Goal: Communication & Community: Share content

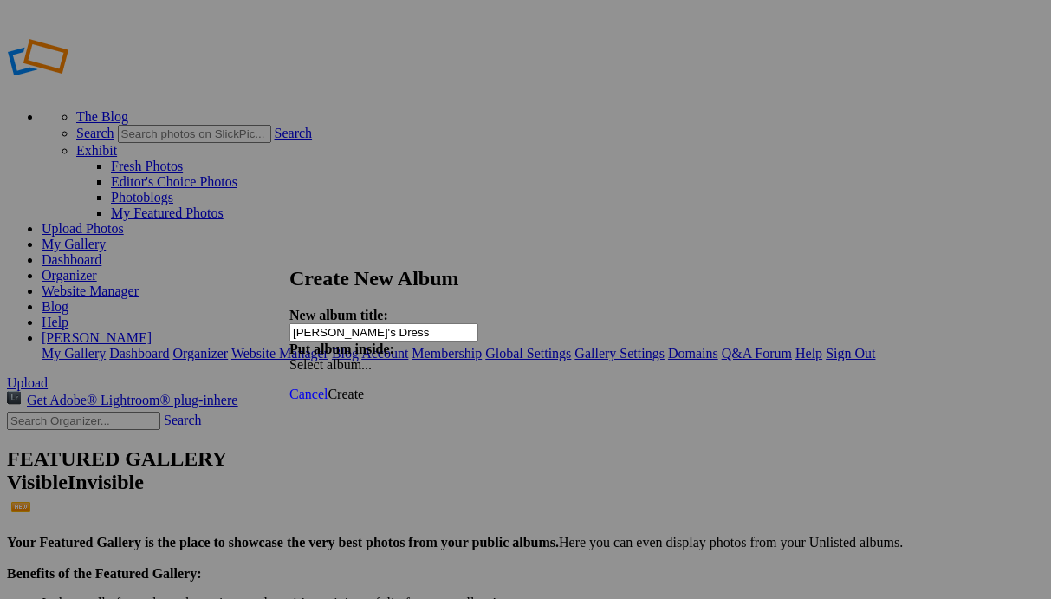
type input "[PERSON_NAME]'s Dress"
click at [364, 387] on span "Create" at bounding box center [346, 394] width 36 height 15
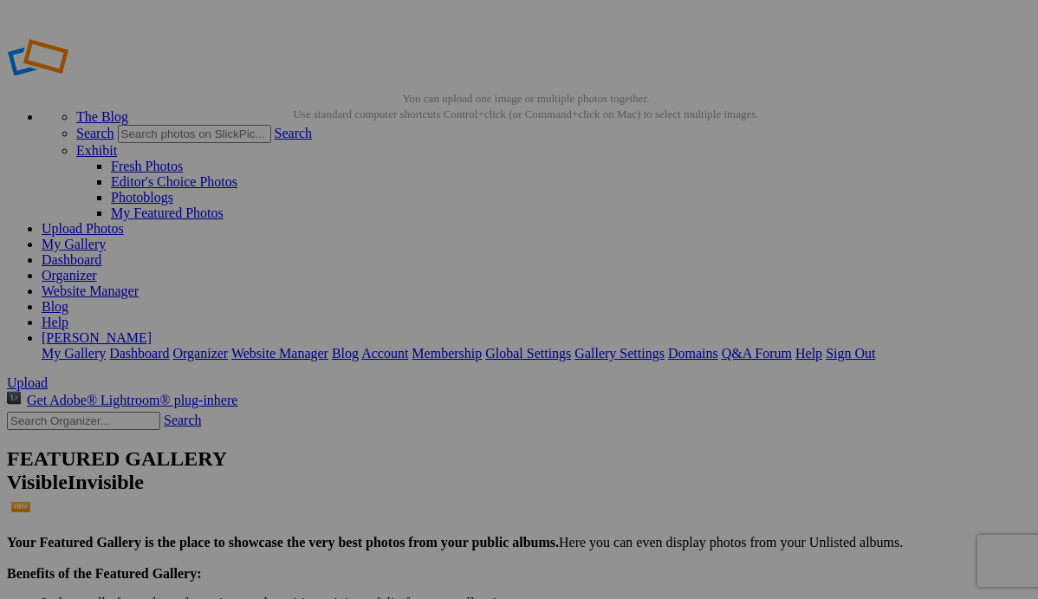
type input "[PERSON_NAME]'s Dress"
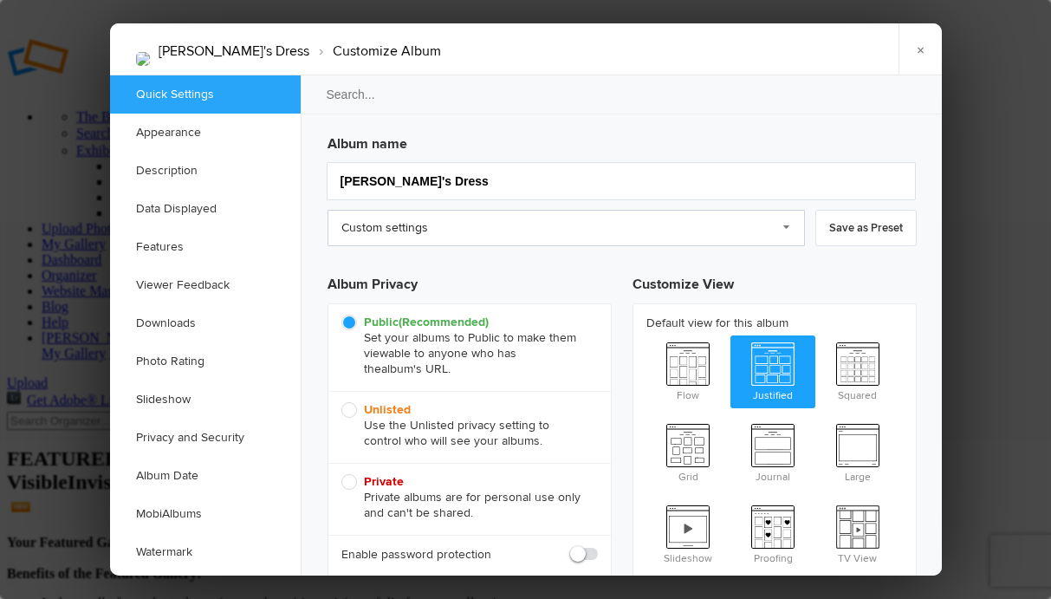
click at [786, 226] on link "Custom settings" at bounding box center [567, 228] width 478 height 36
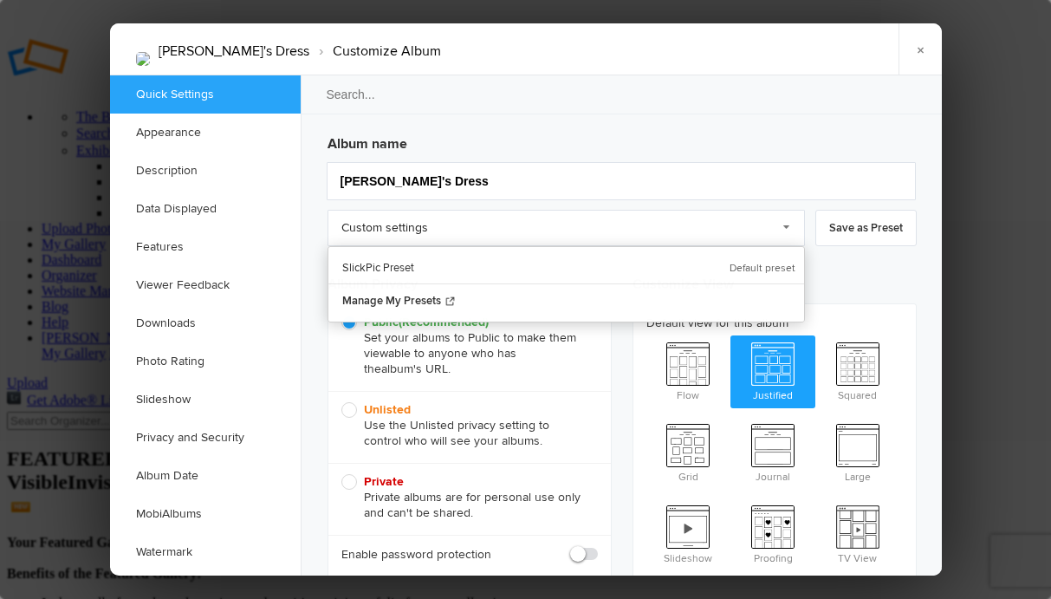
click at [839, 55] on div "Robin's Dress › Customize Album × Saving Saved" at bounding box center [526, 49] width 832 height 52
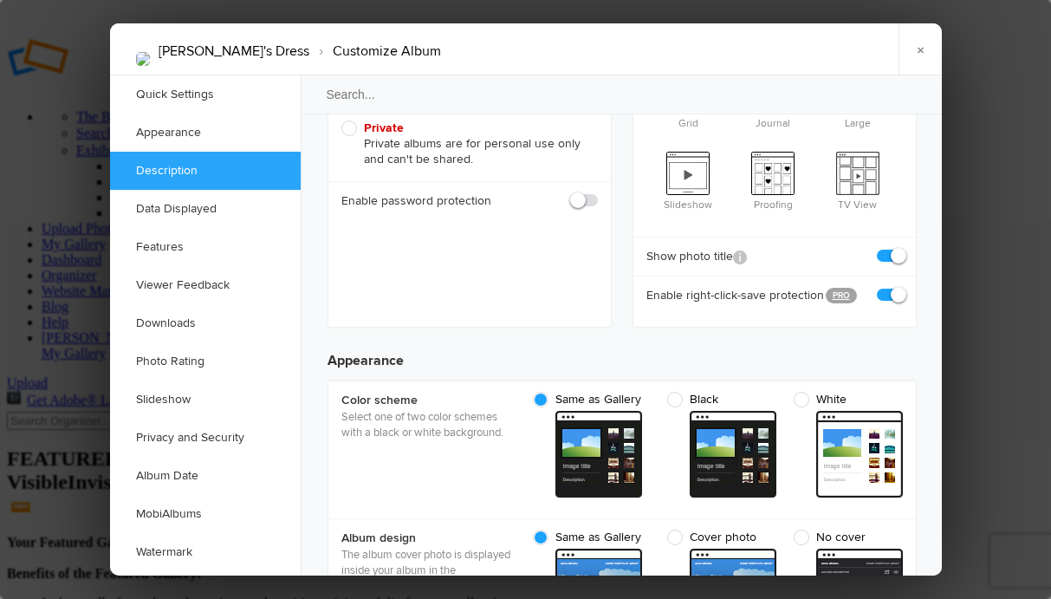
scroll to position [347, 0]
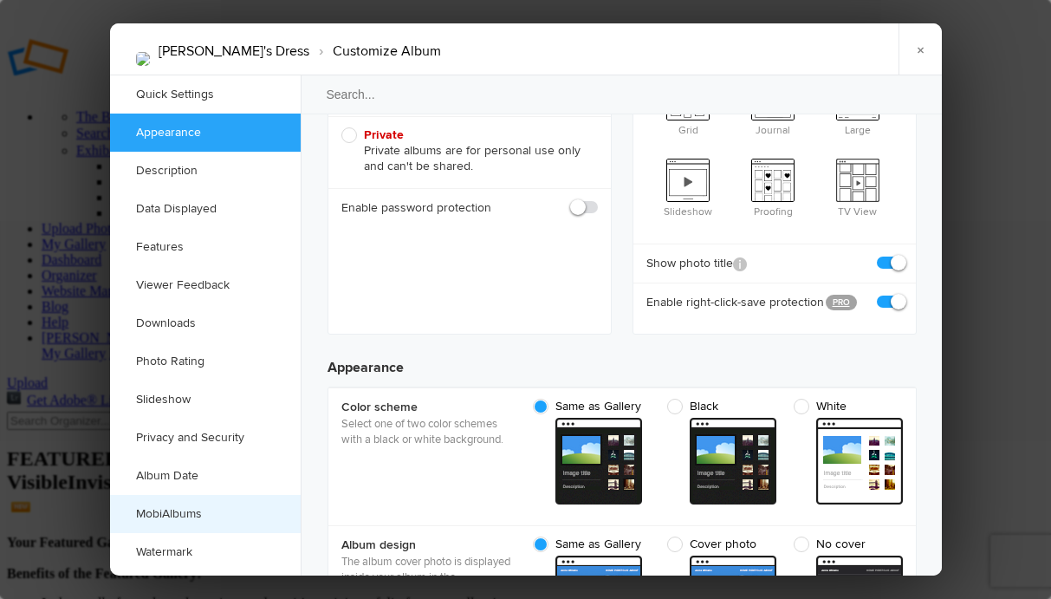
click at [179, 515] on link "MobiAlbums" at bounding box center [205, 514] width 191 height 38
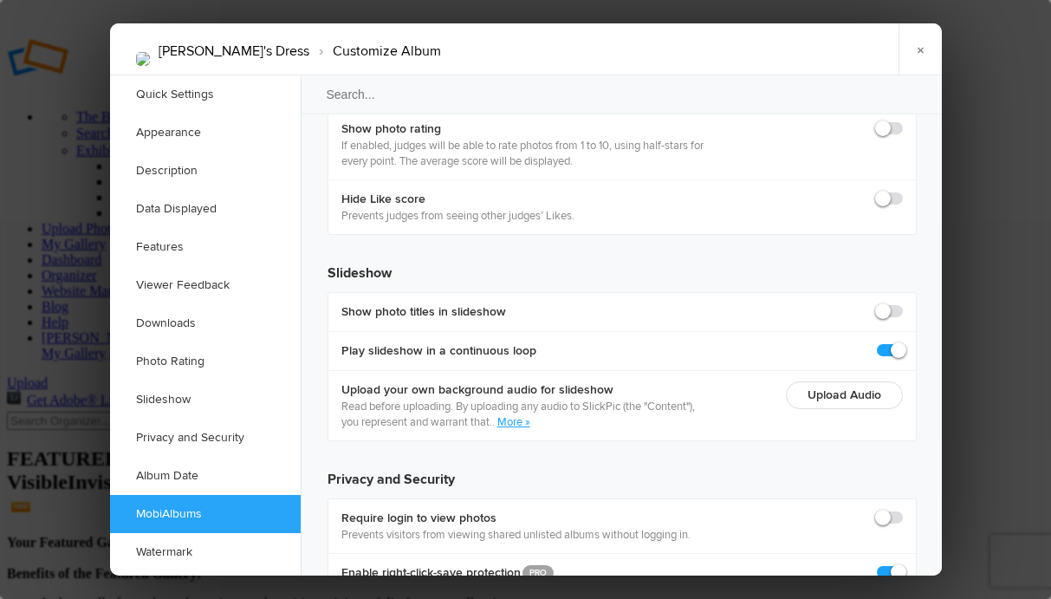
scroll to position [3887, 0]
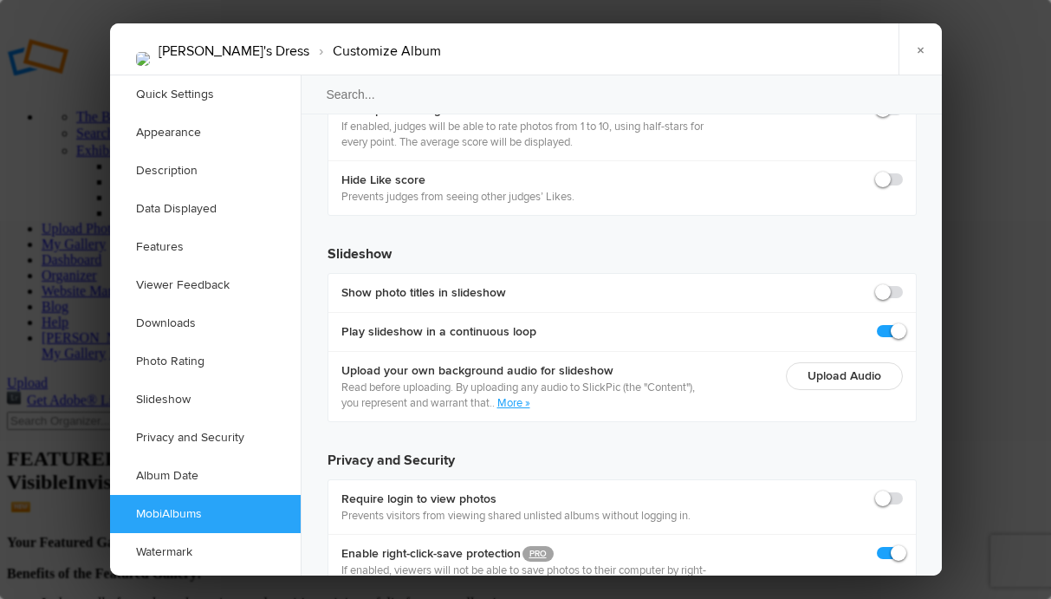
checkbox input "true"
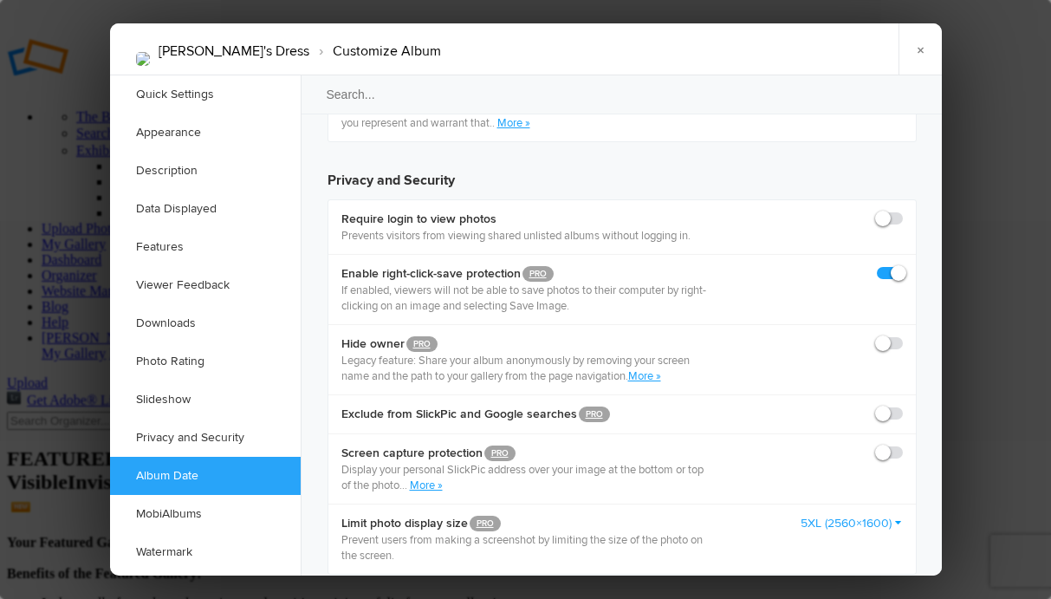
scroll to position [4224, 0]
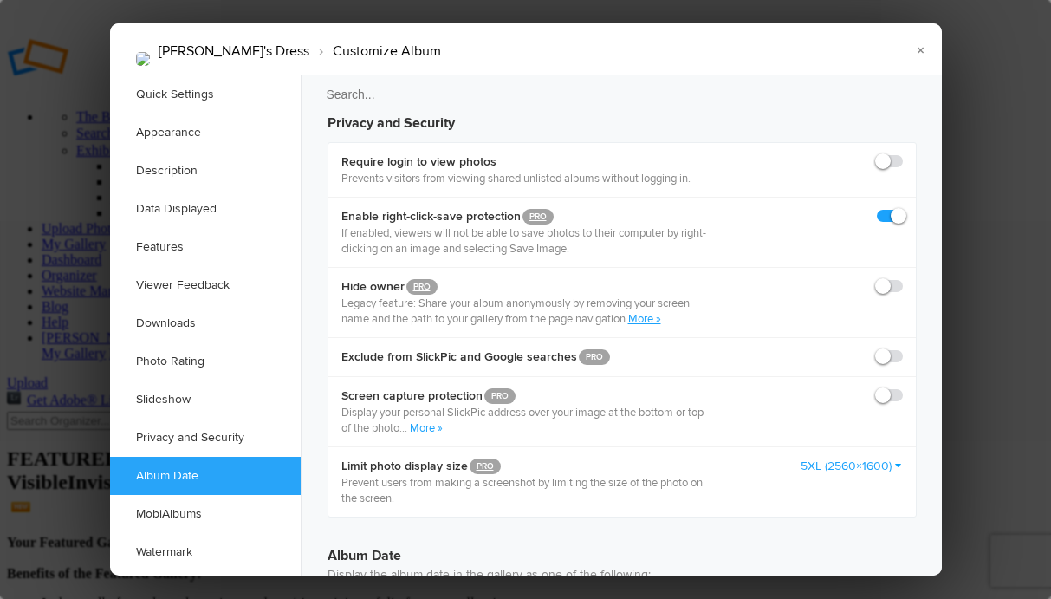
drag, startPoint x: 883, startPoint y: 466, endPoint x: 896, endPoint y: 470, distance: 13.5
checkbox input "true"
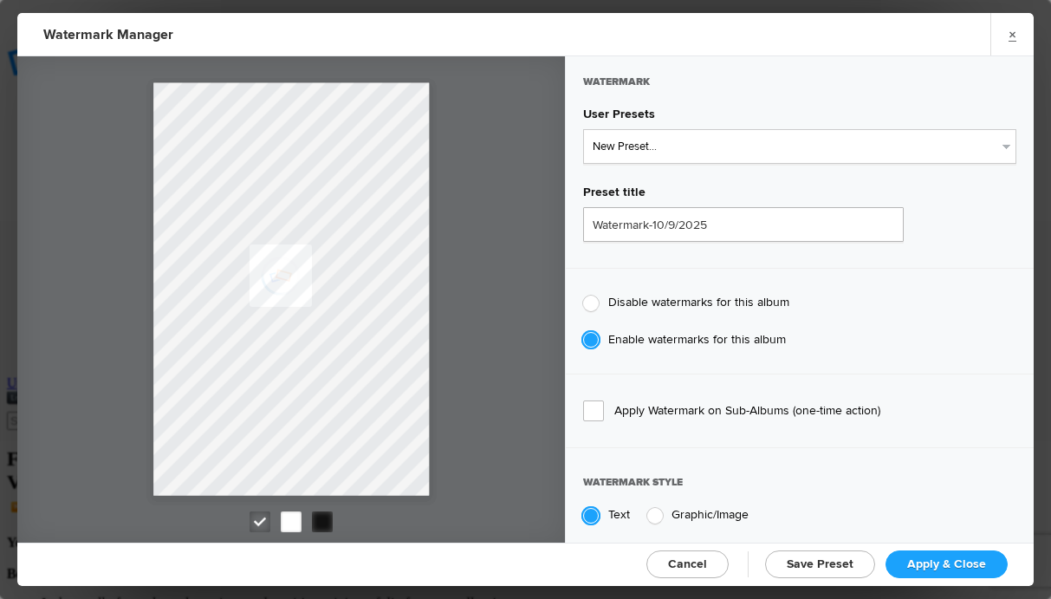
click at [293, 522] on div at bounding box center [291, 521] width 21 height 21
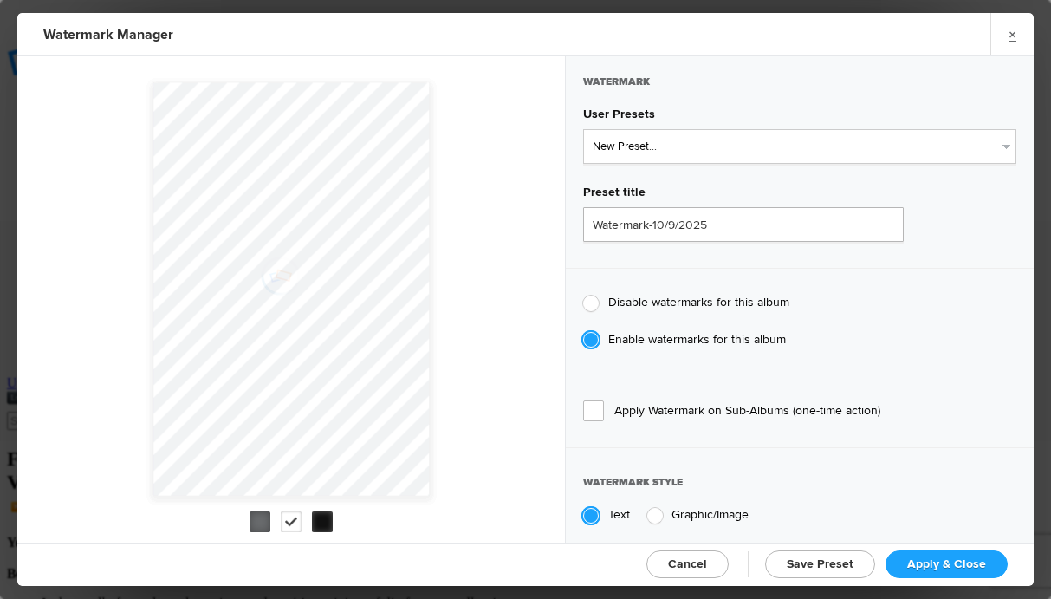
click at [257, 520] on div at bounding box center [260, 521] width 21 height 21
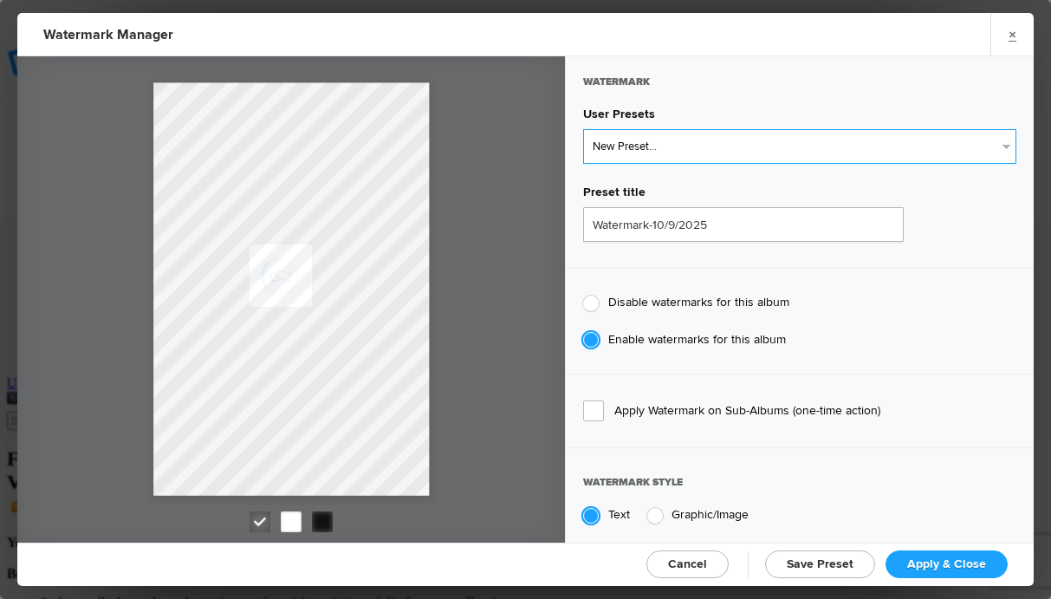
click at [995, 146] on select "New Preset... Watermark-4/21/2021 LUSD 8th Grade Promotion Preview" at bounding box center [799, 146] width 433 height 35
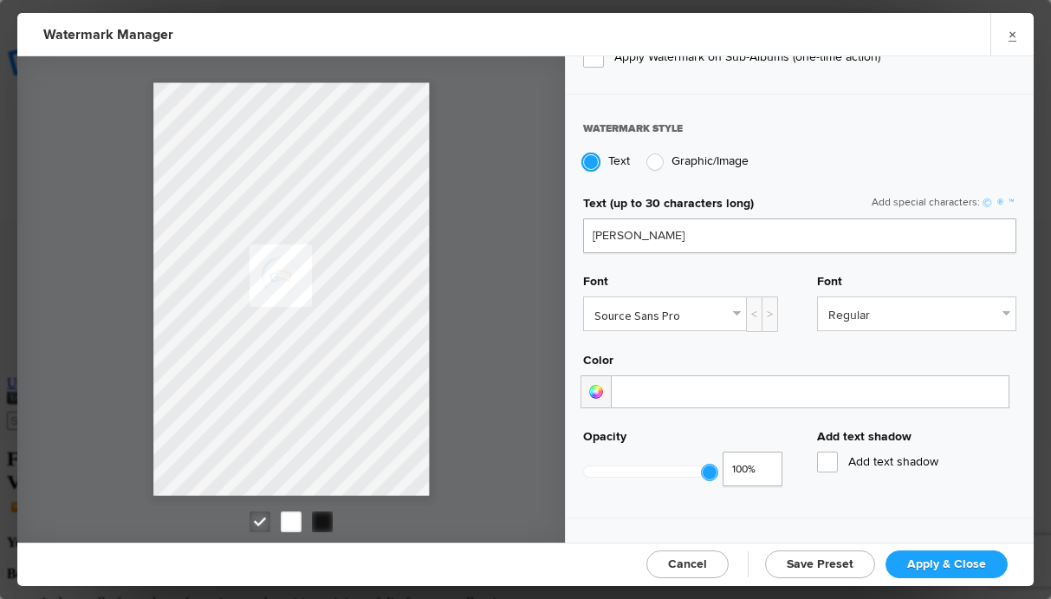
scroll to position [350, 0]
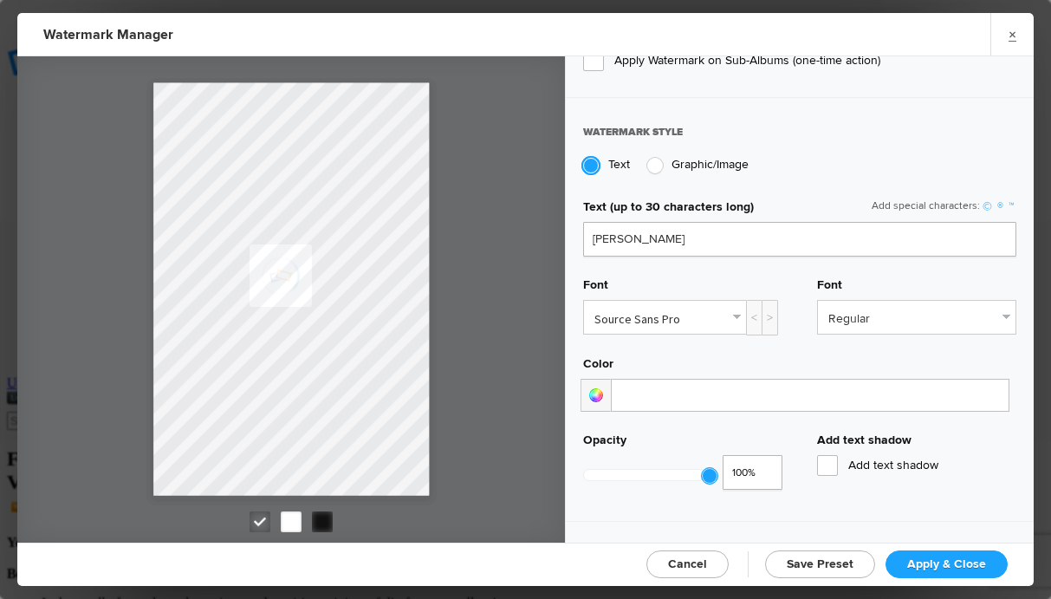
click at [980, 203] on link "©" at bounding box center [987, 206] width 15 height 15
click at [993, 308] on link "Regular" at bounding box center [917, 317] width 198 height 33
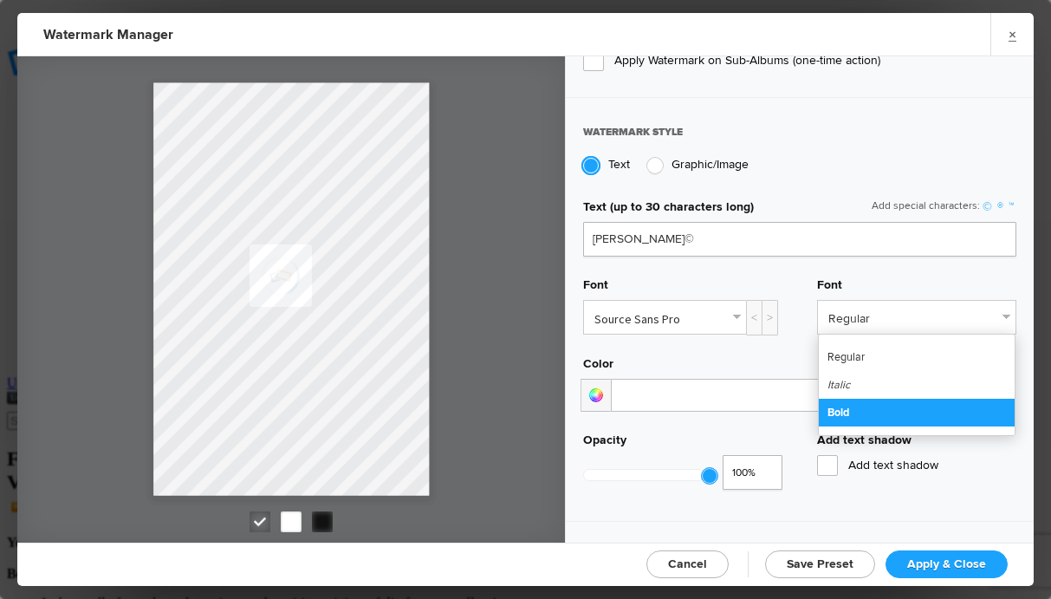
click at [827, 407] on link "Bold" at bounding box center [917, 413] width 196 height 28
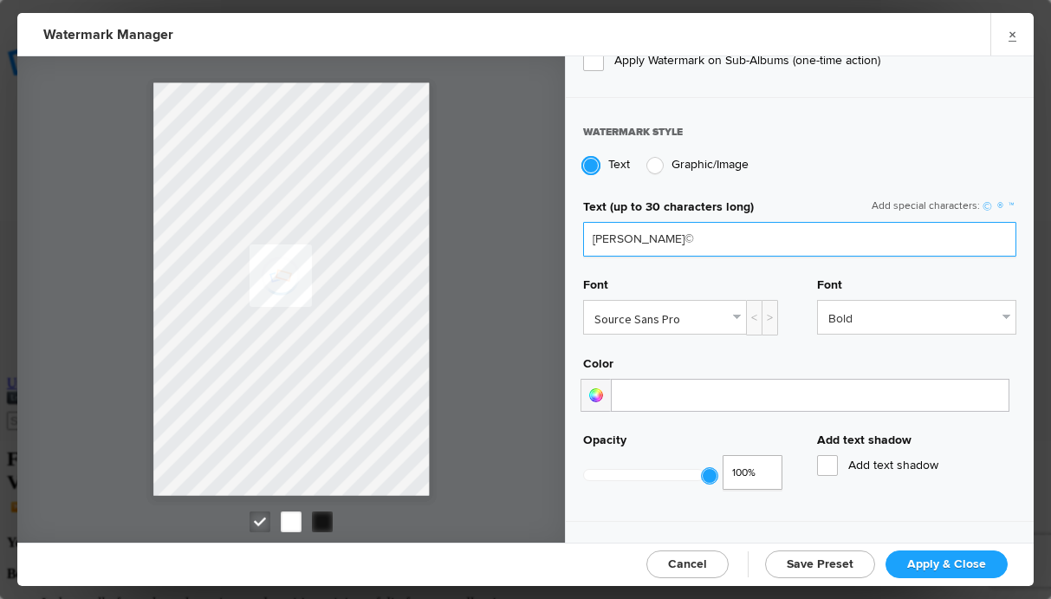
drag, startPoint x: 670, startPoint y: 233, endPoint x: 815, endPoint y: 237, distance: 144.8
click at [693, 237] on input "Tom Blackburn©" at bounding box center [799, 239] width 433 height 35
click at [594, 234] on input "Tom Blackburn" at bounding box center [799, 239] width 433 height 35
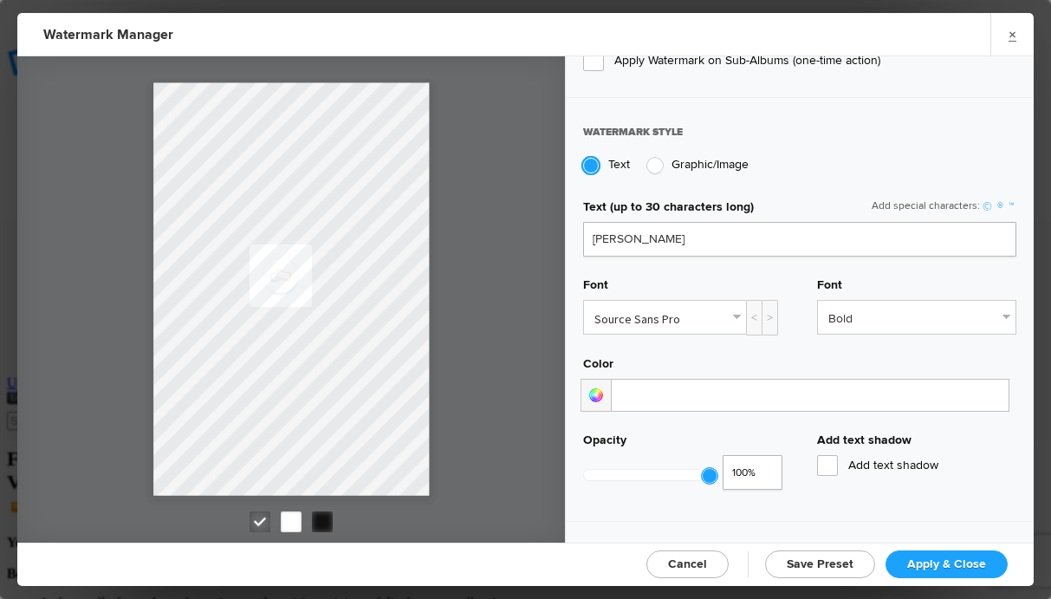
click at [980, 202] on link "©" at bounding box center [987, 206] width 15 height 15
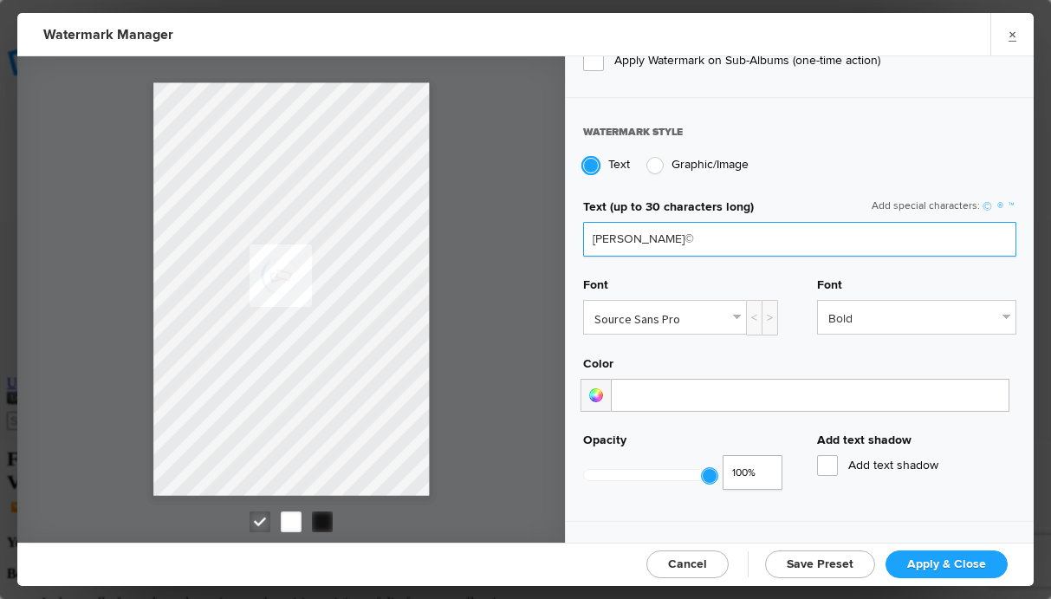
click at [595, 231] on input "Tom Blackburn©" at bounding box center [799, 239] width 433 height 35
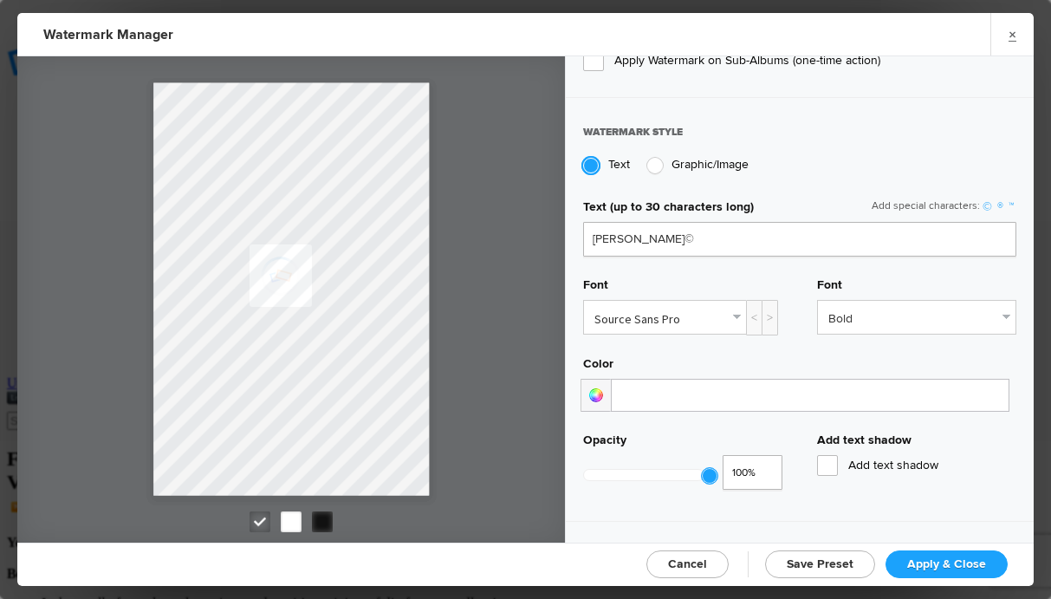
click at [980, 199] on link "©" at bounding box center [987, 206] width 15 height 15
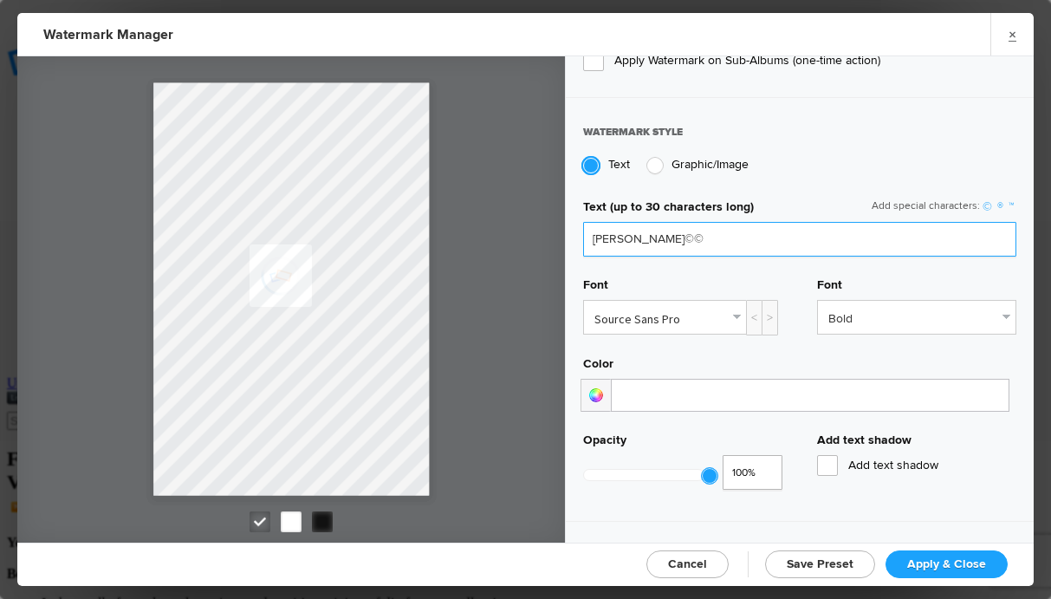
drag, startPoint x: 590, startPoint y: 235, endPoint x: 670, endPoint y: 241, distance: 80.0
click at [670, 241] on input "Tom Blackburn©©" at bounding box center [799, 239] width 433 height 35
drag, startPoint x: 604, startPoint y: 236, endPoint x: 666, endPoint y: 238, distance: 61.6
click at [666, 238] on input "©©" at bounding box center [799, 239] width 433 height 35
paste input "Tom Blackburn"
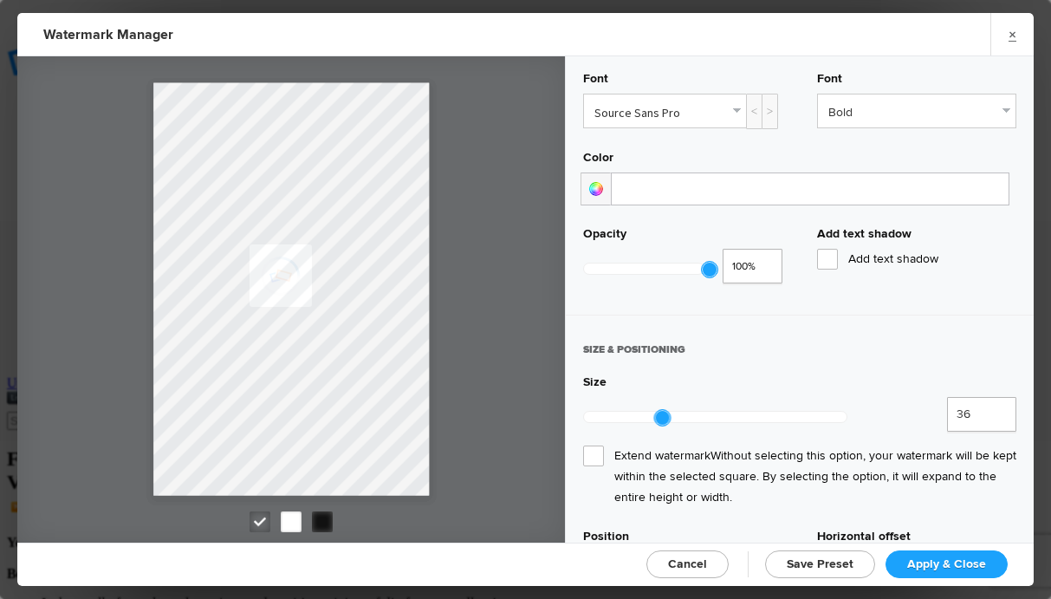
scroll to position [610, 0]
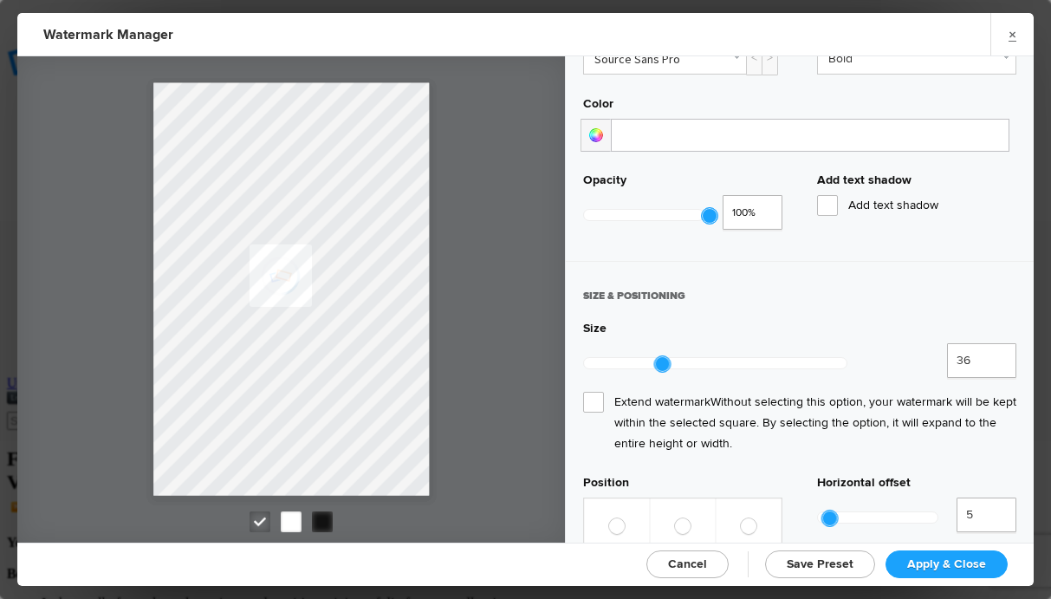
type input "©Tom Blackburn"
type input "65"
drag, startPoint x: 664, startPoint y: 354, endPoint x: 726, endPoint y: 353, distance: 62.4
click at [723, 356] on div at bounding box center [723, 364] width 16 height 16
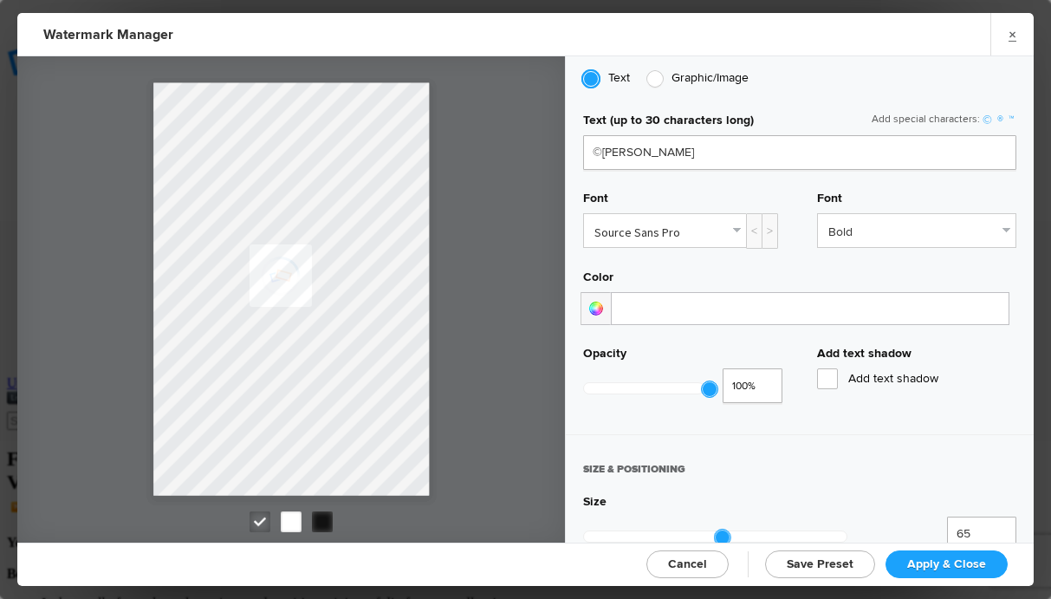
scroll to position [350, 0]
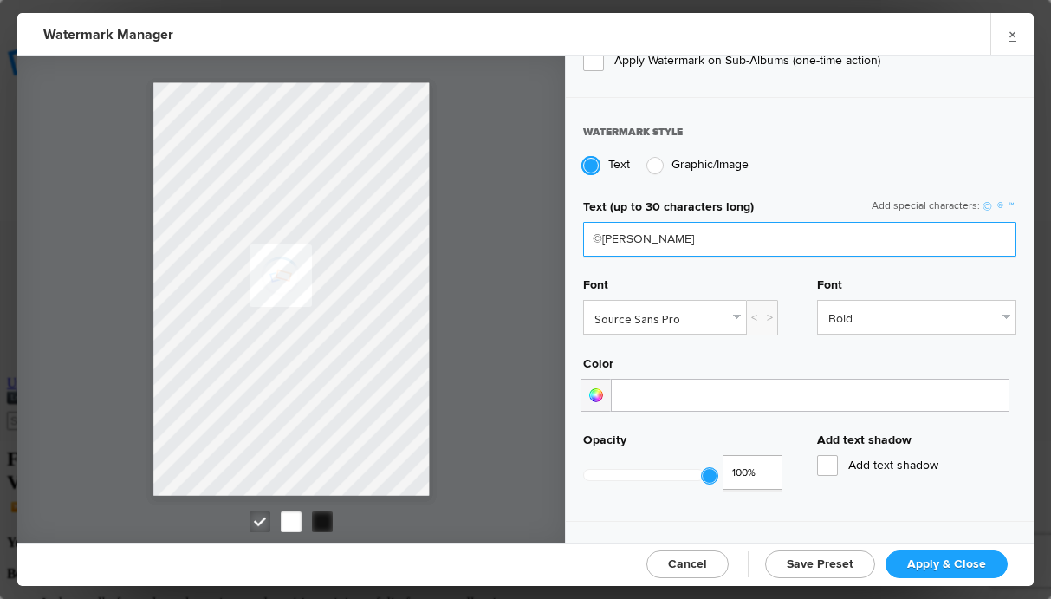
click at [609, 235] on input "©Tom Blackburn" at bounding box center [799, 239] width 433 height 35
click at [633, 236] on input "©Thom Blackburn" at bounding box center [799, 239] width 433 height 35
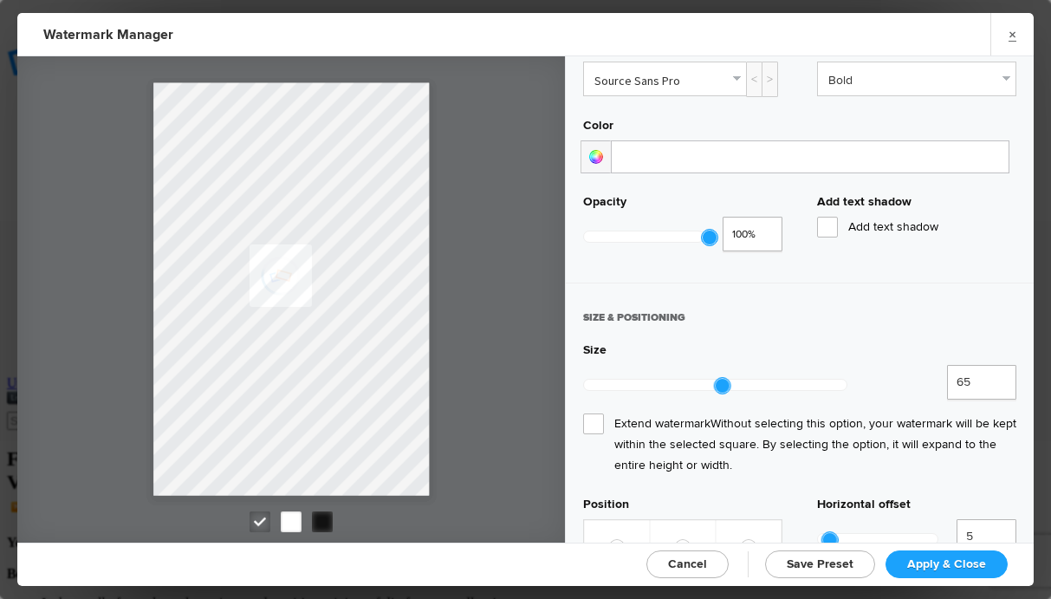
scroll to position [579, 0]
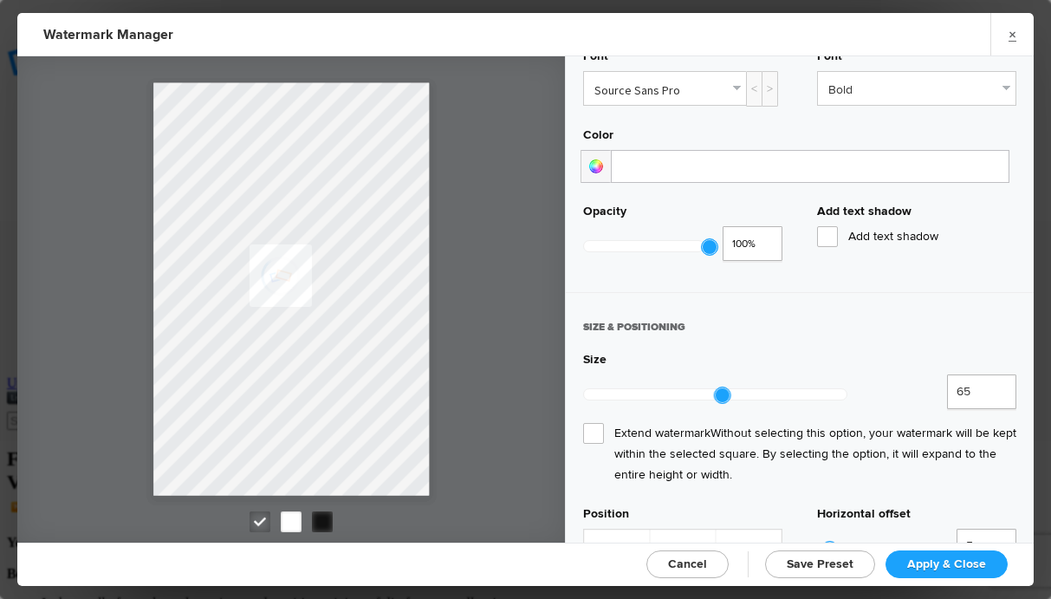
type input "©Thomas E. Blackburn"
click at [932, 562] on span "Apply & Close" at bounding box center [947, 563] width 79 height 15
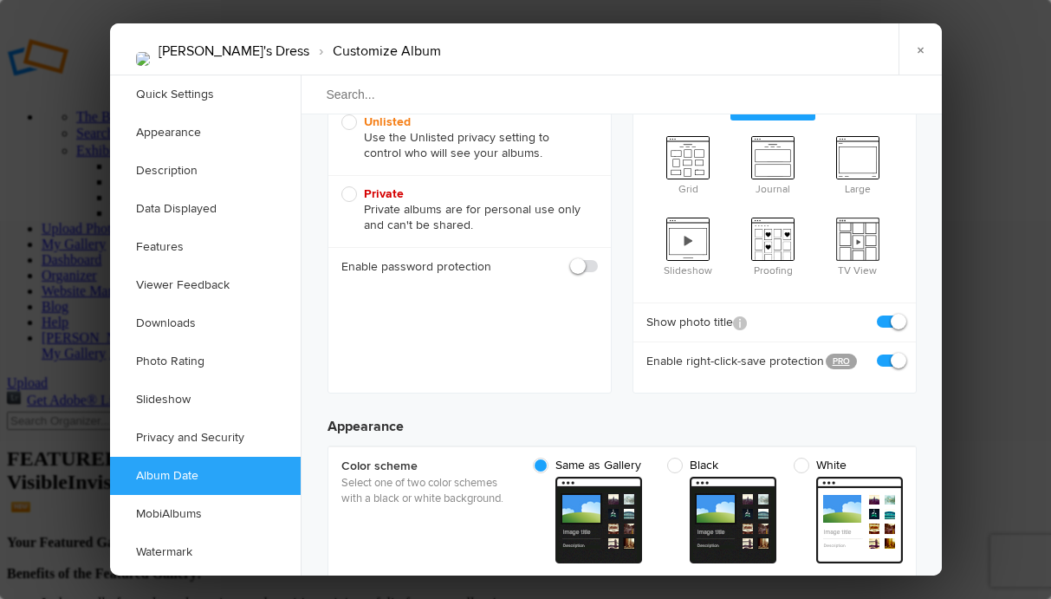
scroll to position [0, 0]
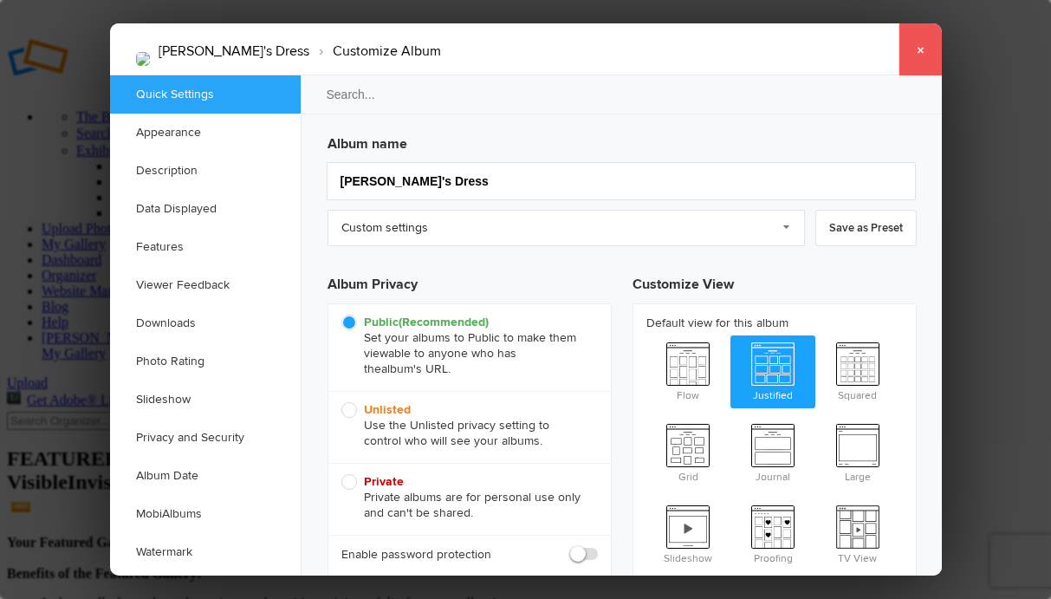
click at [920, 49] on link "×" at bounding box center [920, 49] width 43 height 52
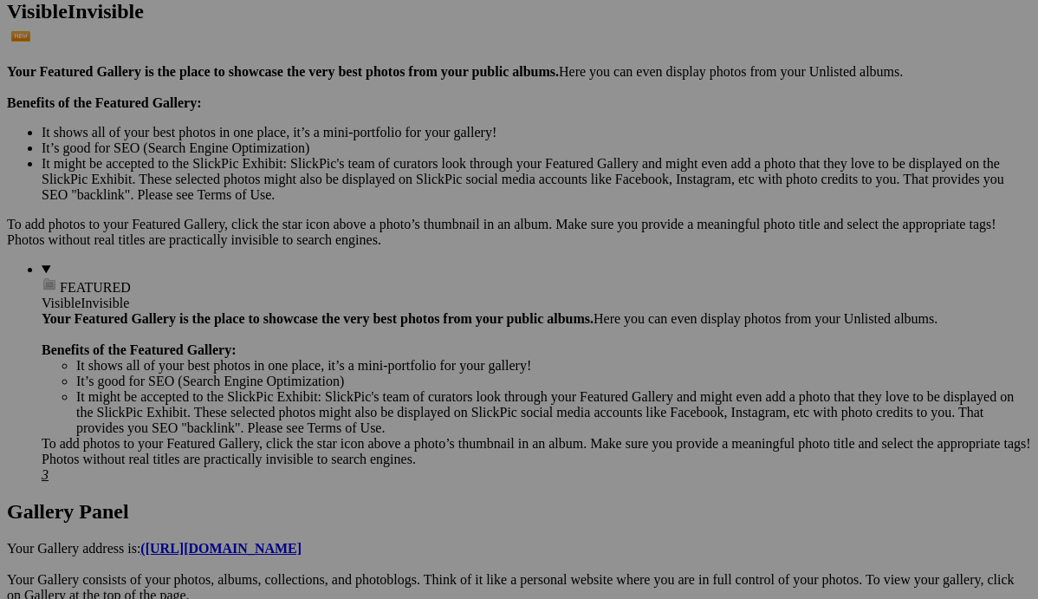
scroll to position [498, 0]
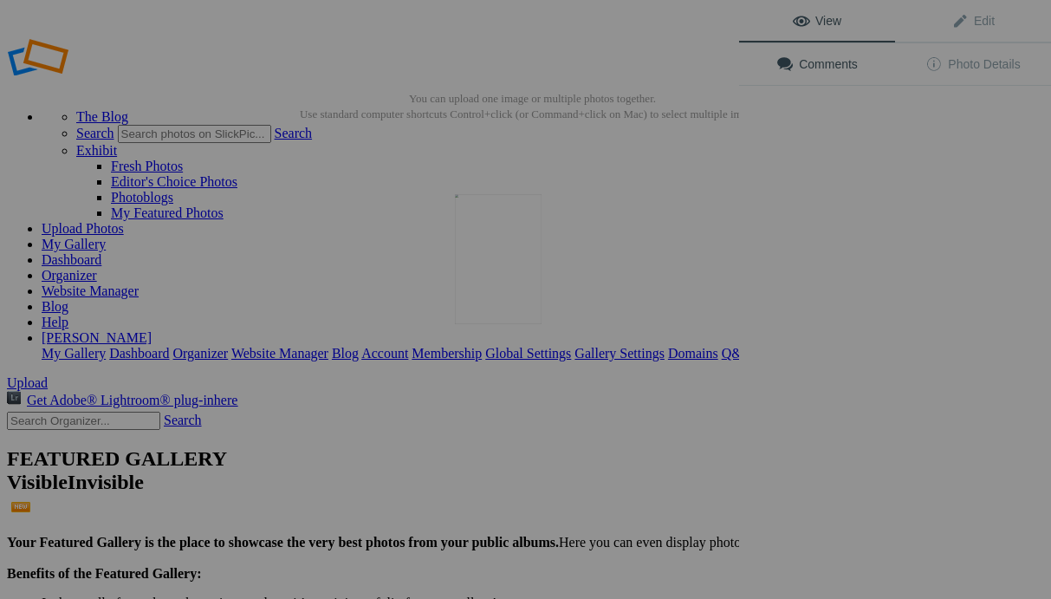
click at [503, 274] on img at bounding box center [498, 259] width 87 height 130
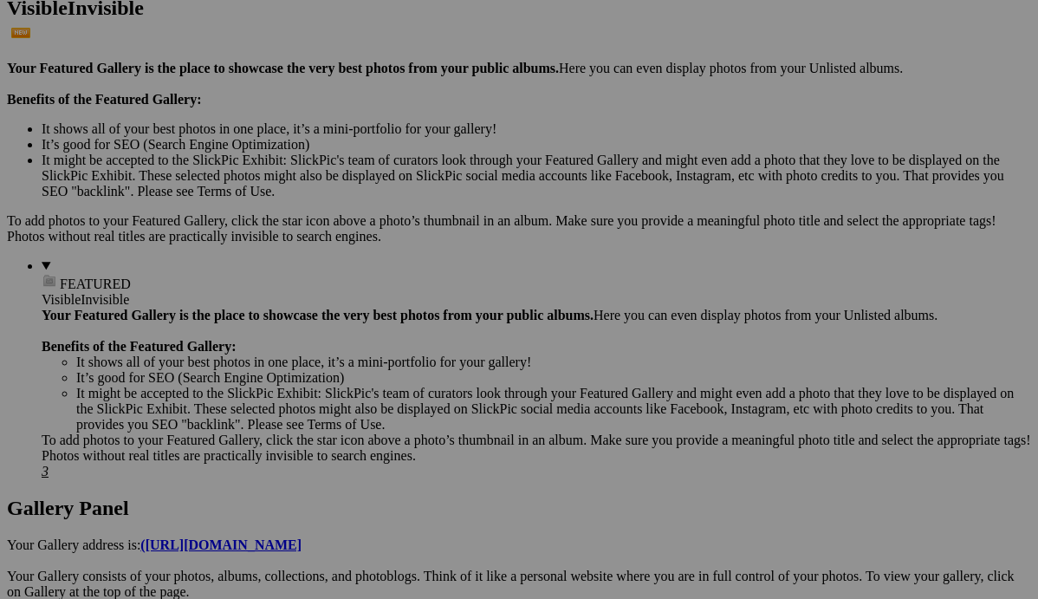
scroll to position [498, 0]
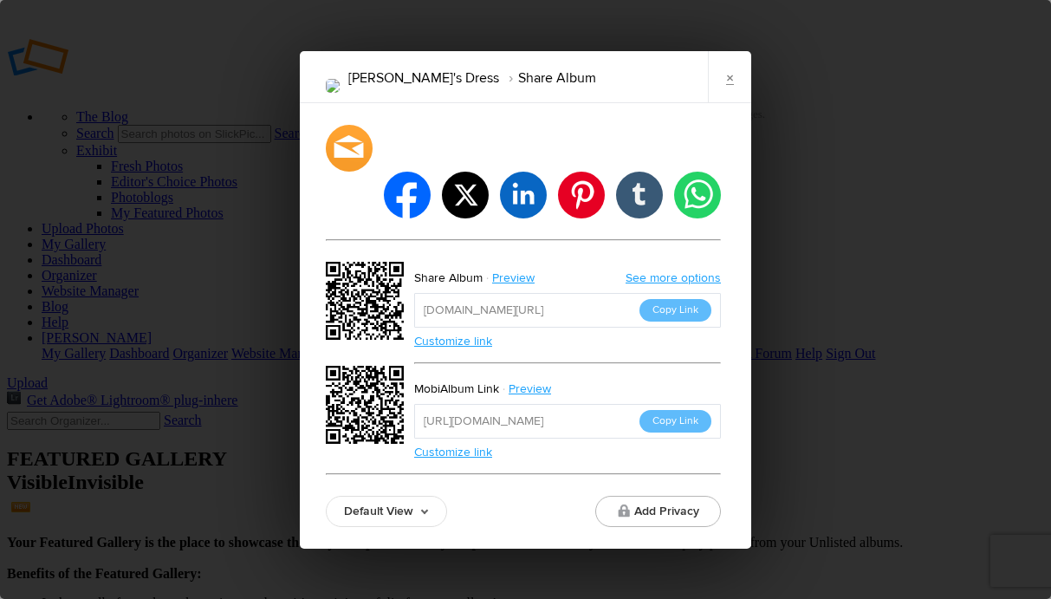
click at [690, 270] on link "See more options" at bounding box center [673, 277] width 95 height 15
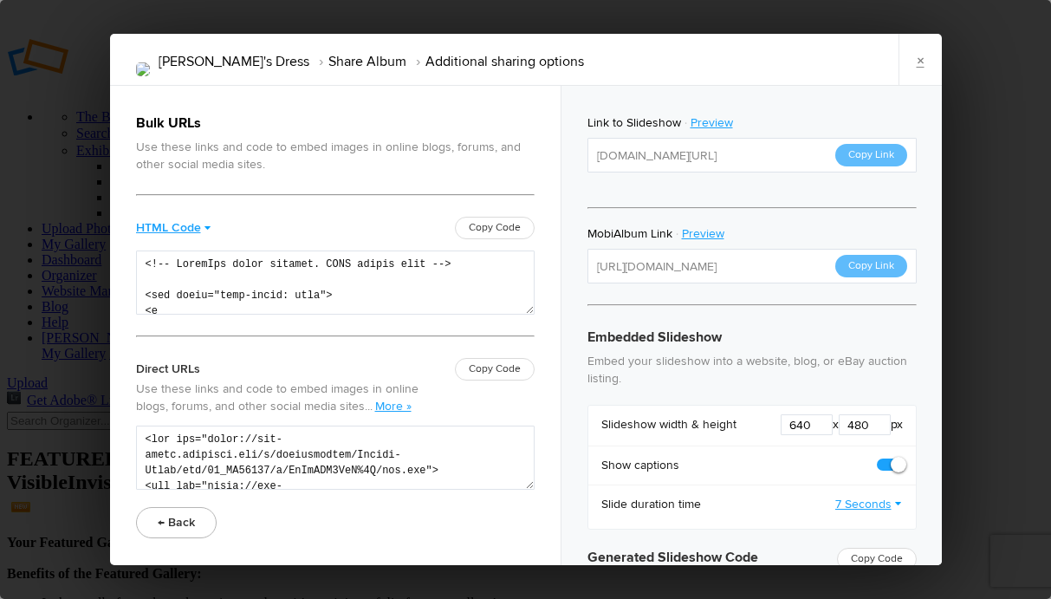
type textarea "<iframe src="[URL][DOMAIN_NAME]" width="640" height="480" frameborder=0 margin=…"
click at [915, 57] on link "×" at bounding box center [920, 60] width 43 height 52
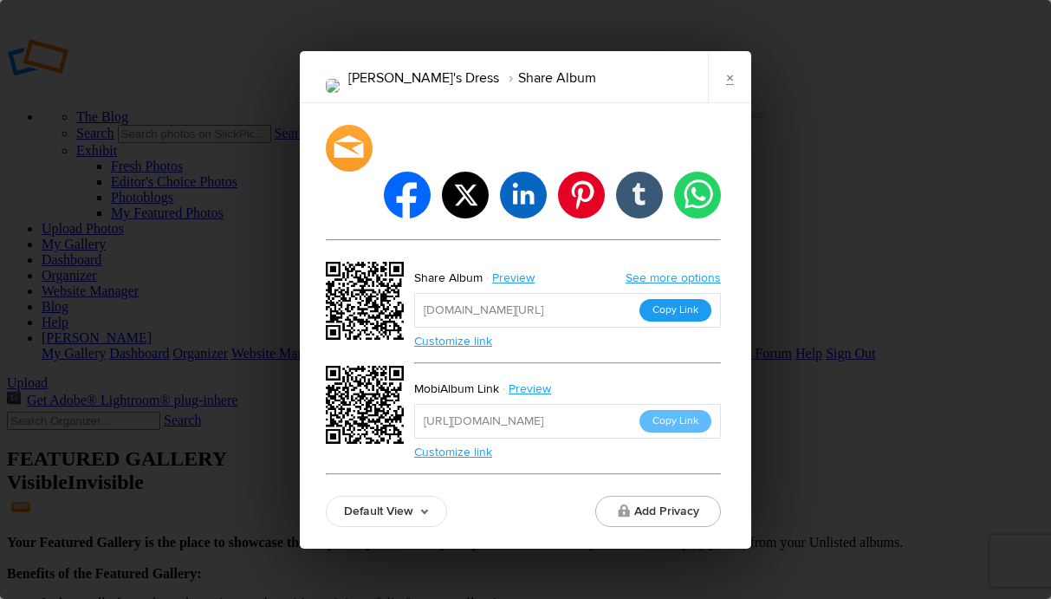
click at [674, 299] on button "Copy Link" at bounding box center [676, 310] width 72 height 23
click at [423, 496] on link "Default View" at bounding box center [386, 511] width 121 height 31
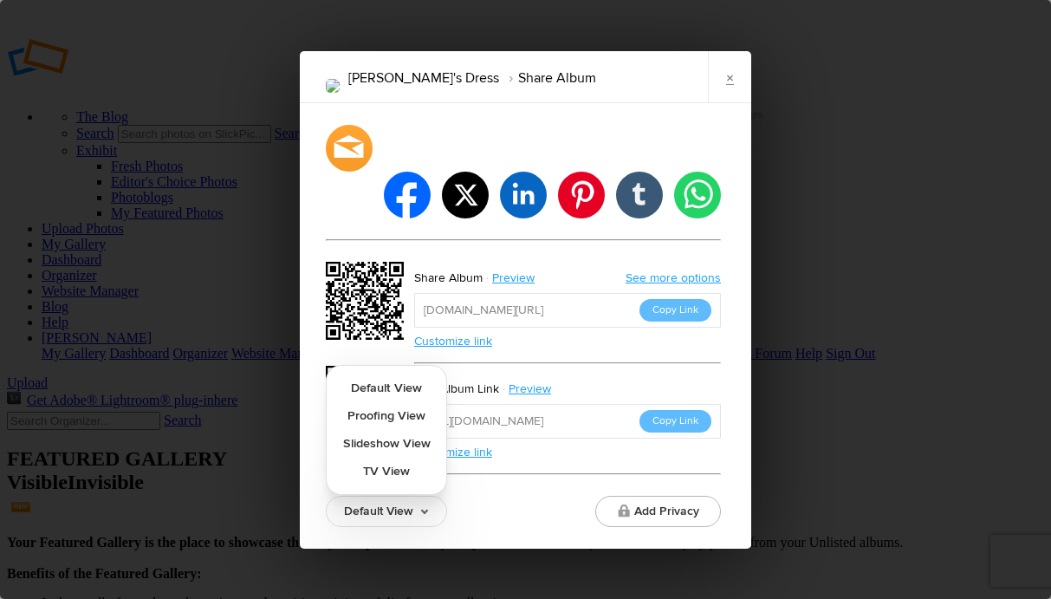
click at [499, 496] on div "Default View Default View Proofing View Slideshow View TV View Add Privacy" at bounding box center [523, 511] width 395 height 31
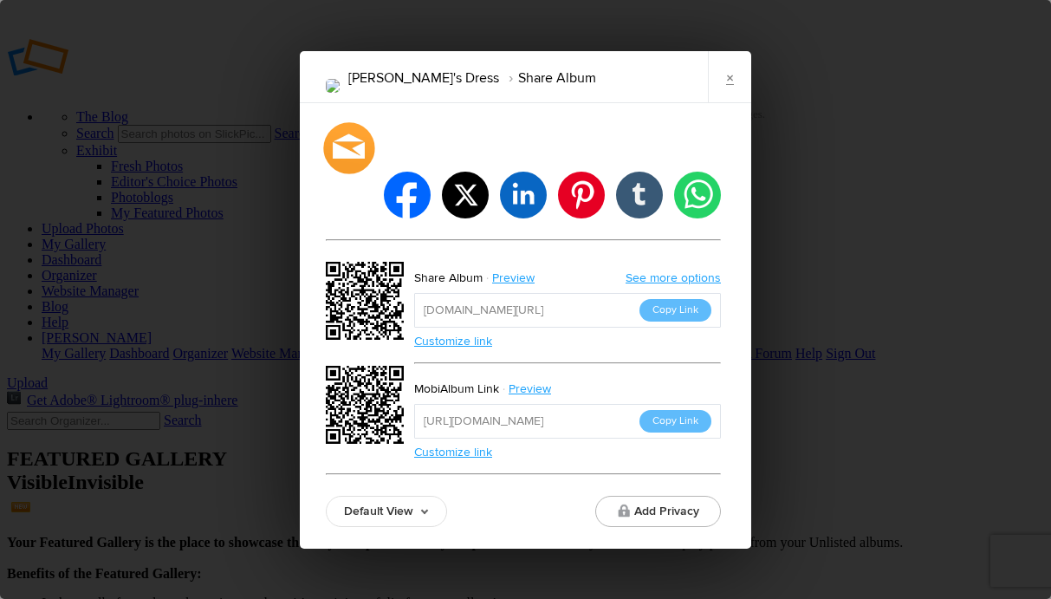
click at [348, 173] on div at bounding box center [348, 147] width 51 height 51
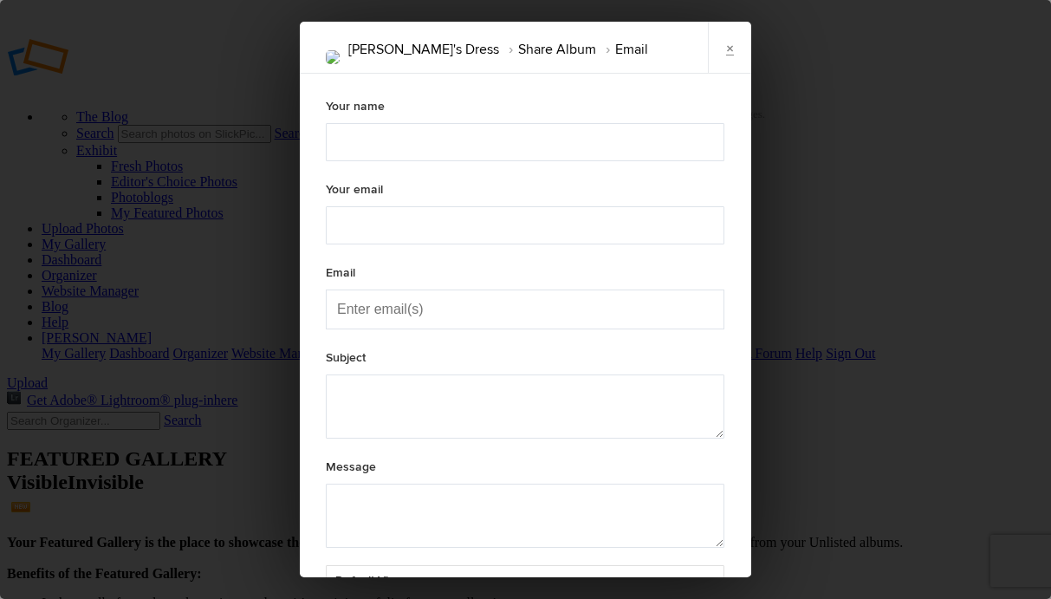
type textarea "Check out "[PERSON_NAME]'s Dress" album!"
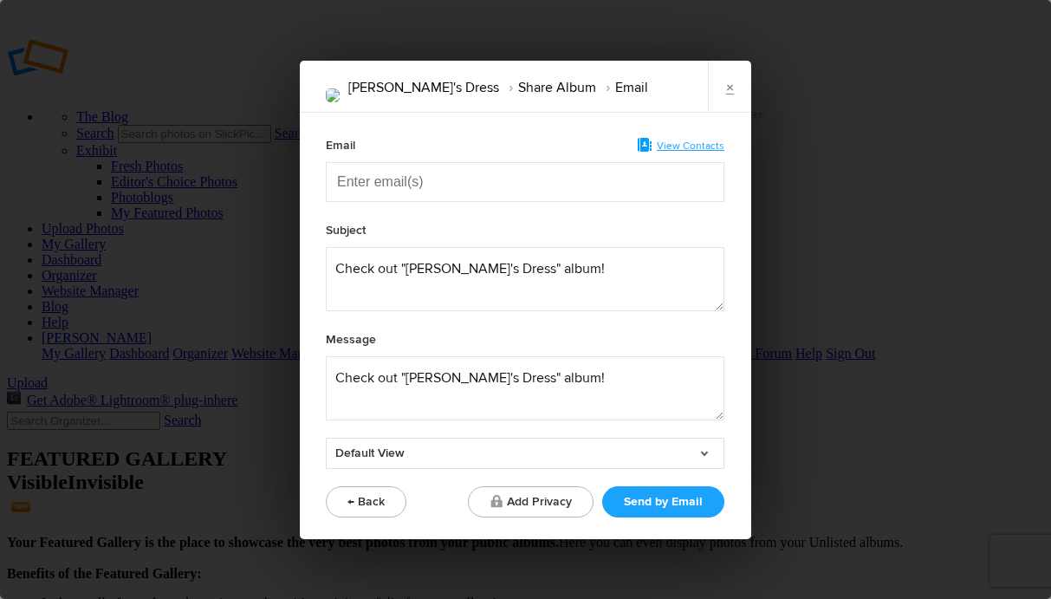
click at [346, 185] on input "Enter email(s)" at bounding box center [423, 182] width 173 height 38
type input "[PERSON_NAME]"
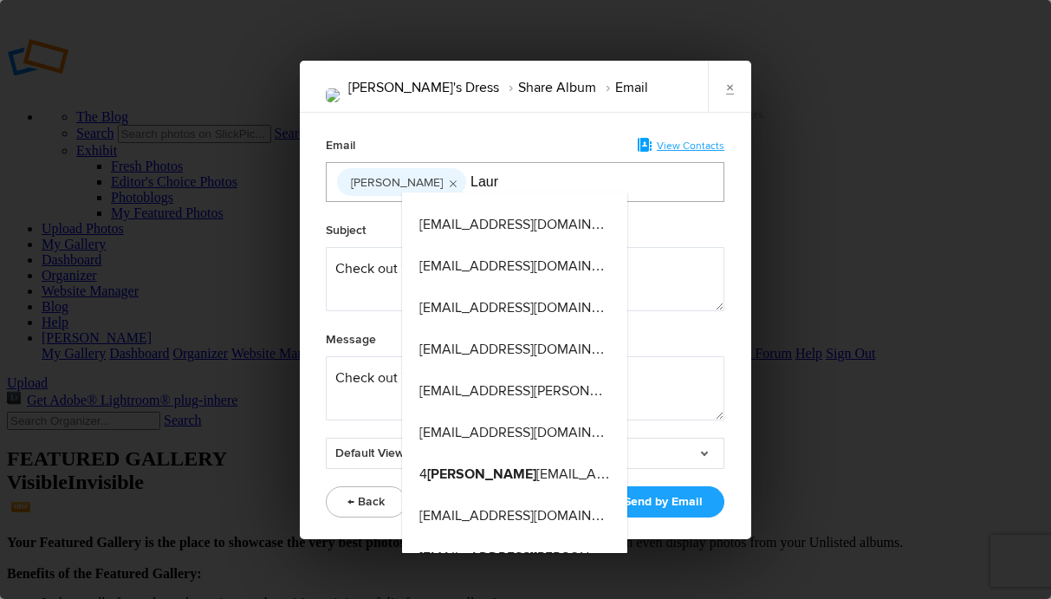
type input "[PERSON_NAME]"
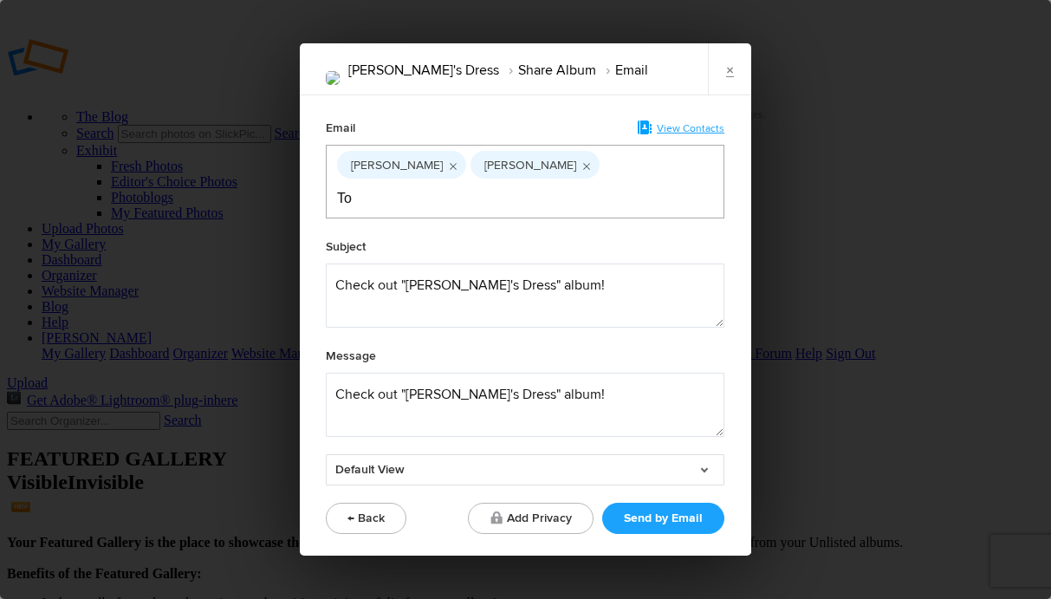
type input "T"
type input "teblack"
click at [709, 454] on link "Default View" at bounding box center [525, 469] width 399 height 31
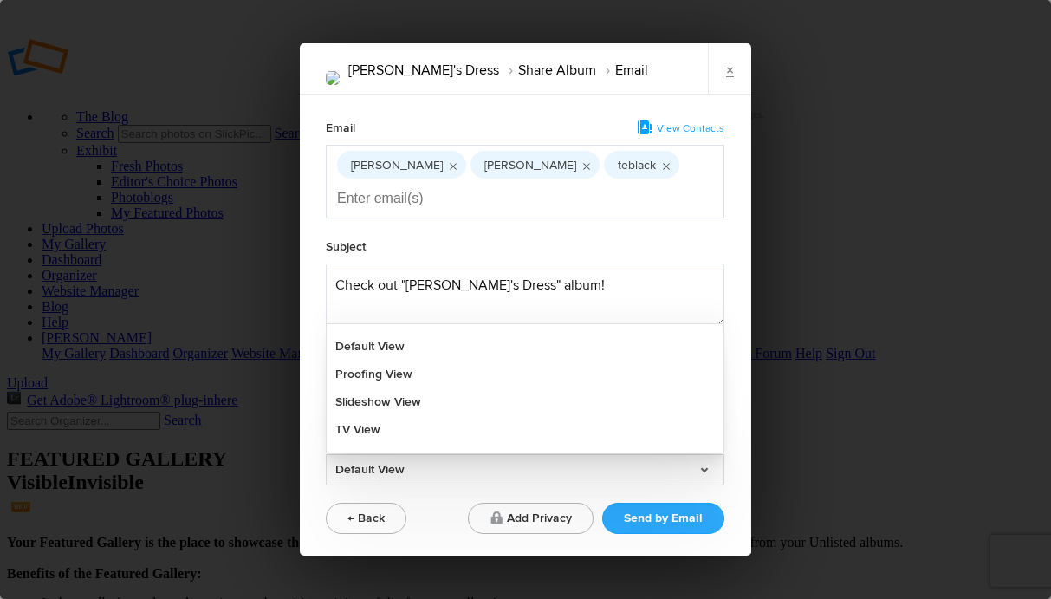
click at [667, 503] on button "Send by Email" at bounding box center [663, 518] width 122 height 31
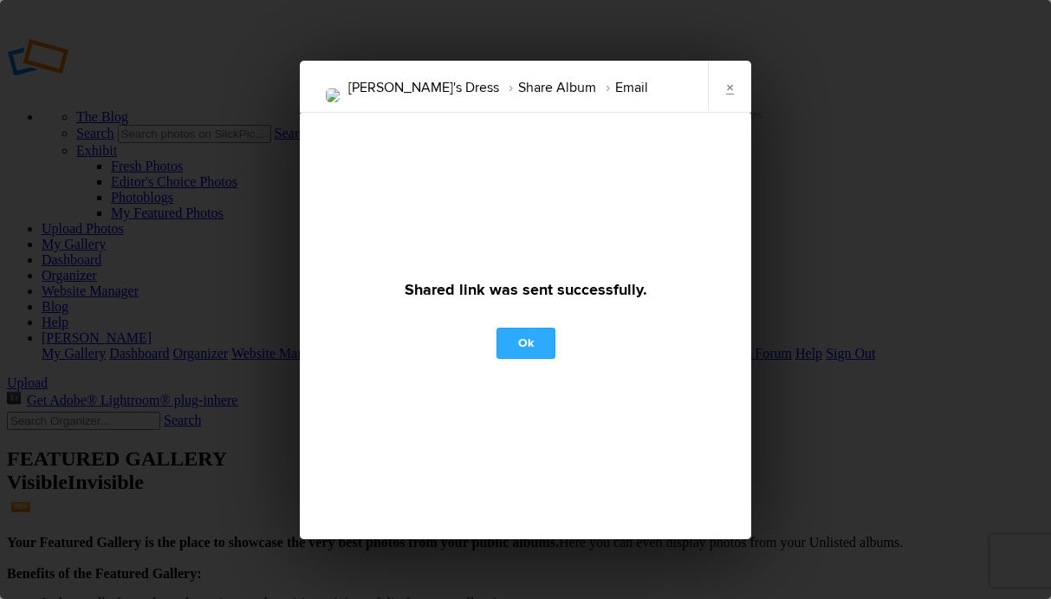
click at [528, 342] on link "Ok" at bounding box center [526, 343] width 59 height 31
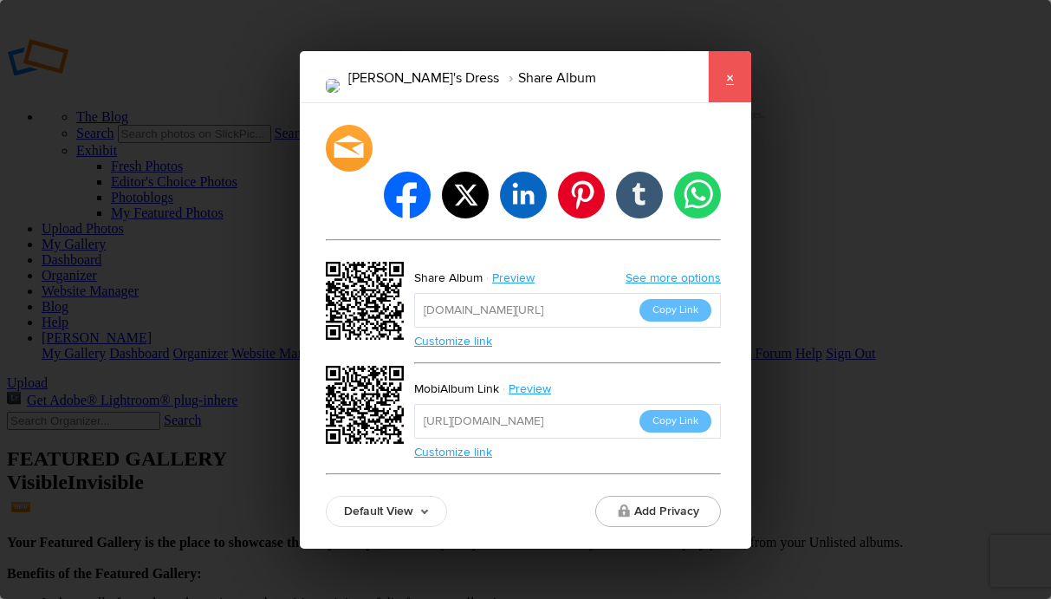
click at [732, 97] on link "×" at bounding box center [729, 77] width 43 height 52
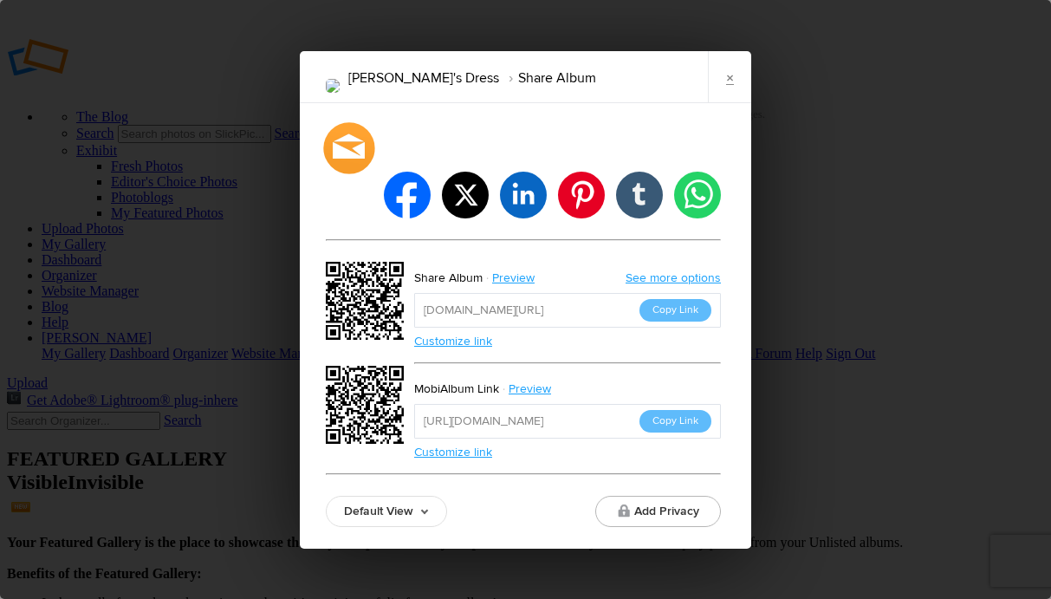
click at [345, 172] on div at bounding box center [348, 147] width 51 height 51
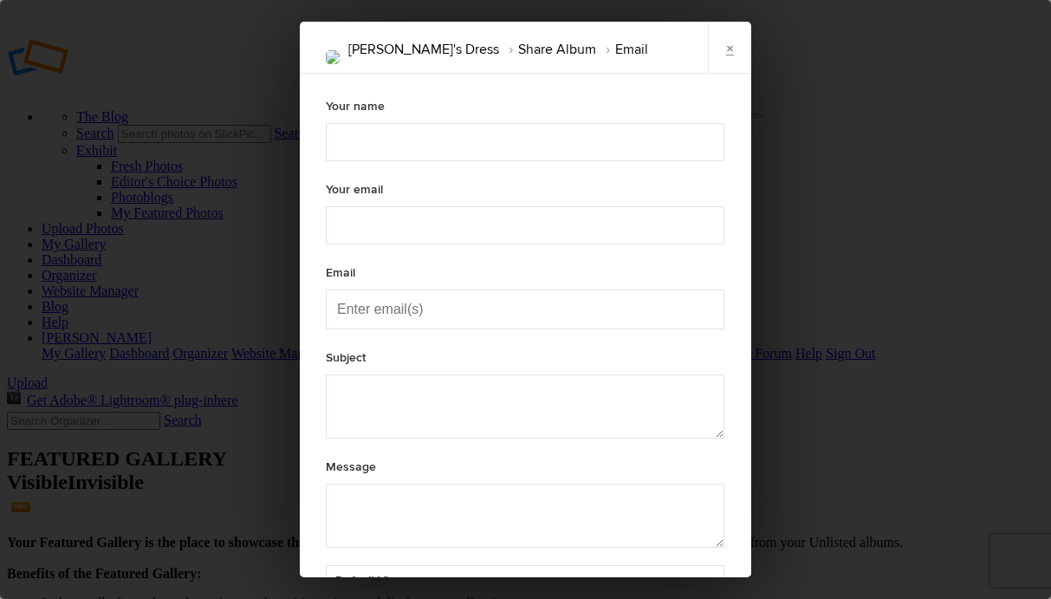
type textarea "Check out "[PERSON_NAME]'s Dress" album!"
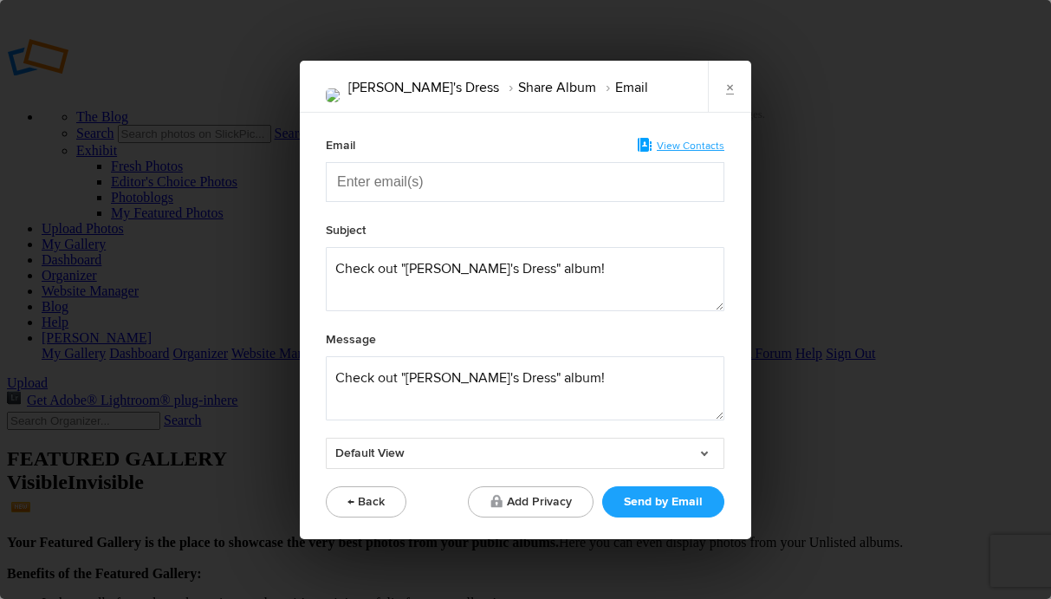
click at [433, 188] on input "Enter email(s)" at bounding box center [423, 182] width 173 height 38
type input "teblackburn"
click at [384, 179] on div "teblackburn" at bounding box center [382, 183] width 63 height 28
click at [428, 182] on icon "Remove tag" at bounding box center [426, 183] width 16 height 33
type input "teb"
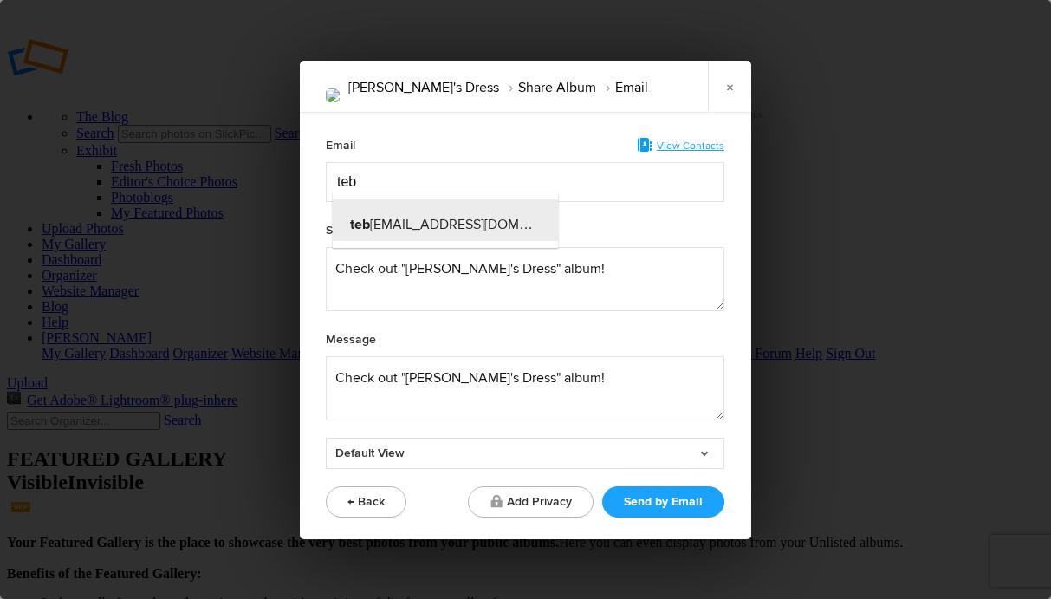
click at [407, 227] on span "teb [EMAIL_ADDRESS][DOMAIN_NAME]" at bounding box center [470, 224] width 241 height 17
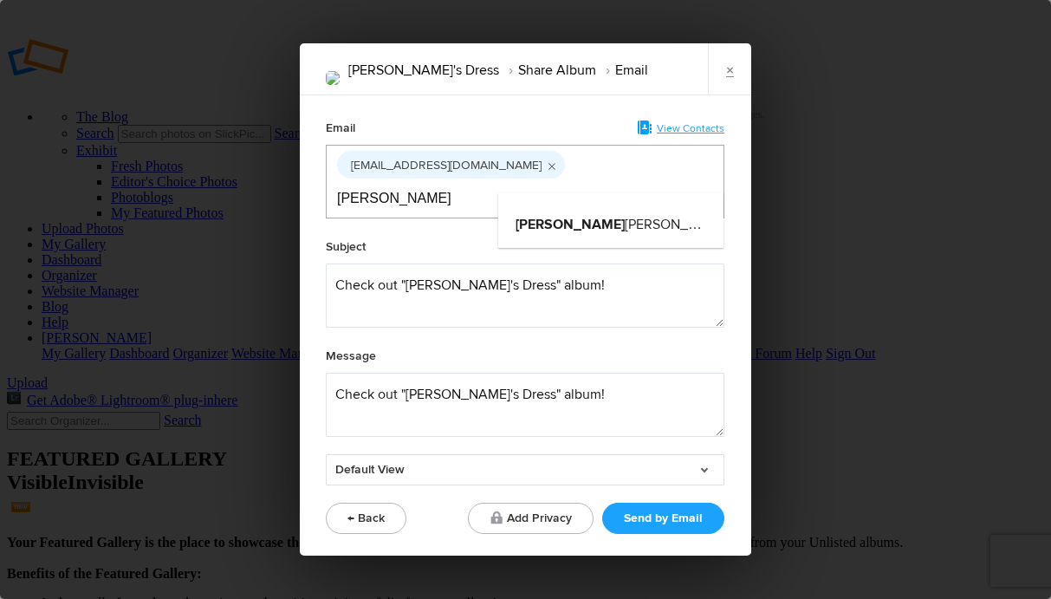
type input "[PERSON_NAME]"
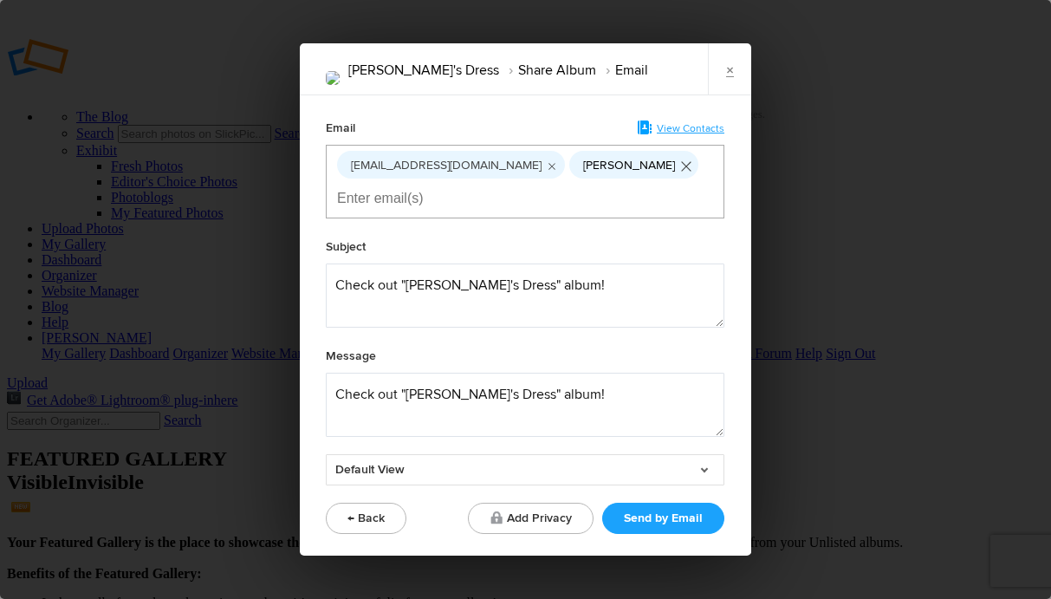
click at [679, 166] on icon "Remove tag" at bounding box center [687, 166] width 16 height 33
type input "Ro"
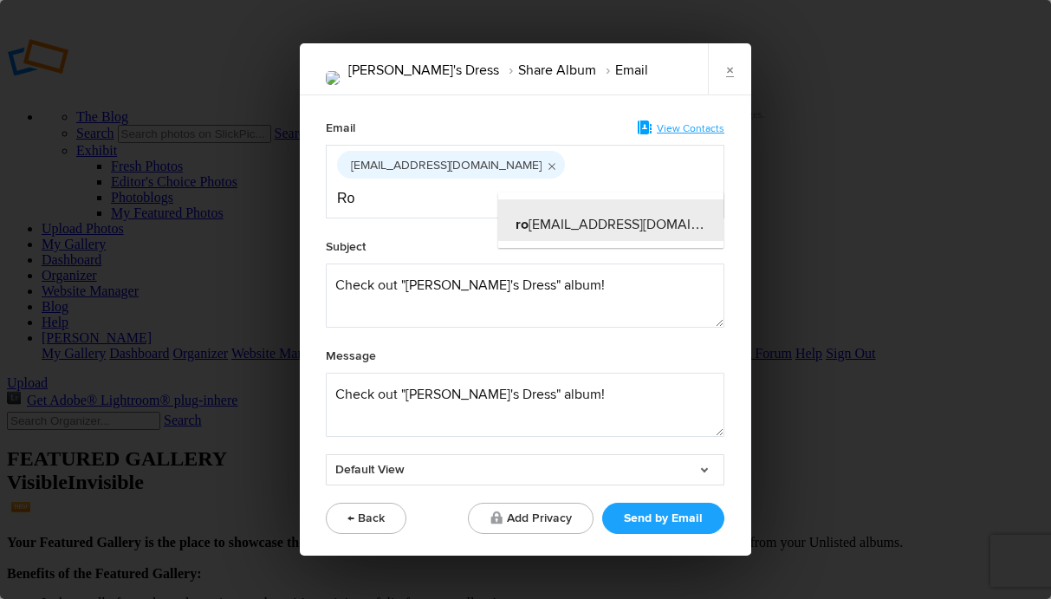
click at [576, 218] on span "[PERSON_NAME] [PERSON_NAME][EMAIL_ADDRESS][DOMAIN_NAME]" at bounding box center [633, 224] width 234 height 17
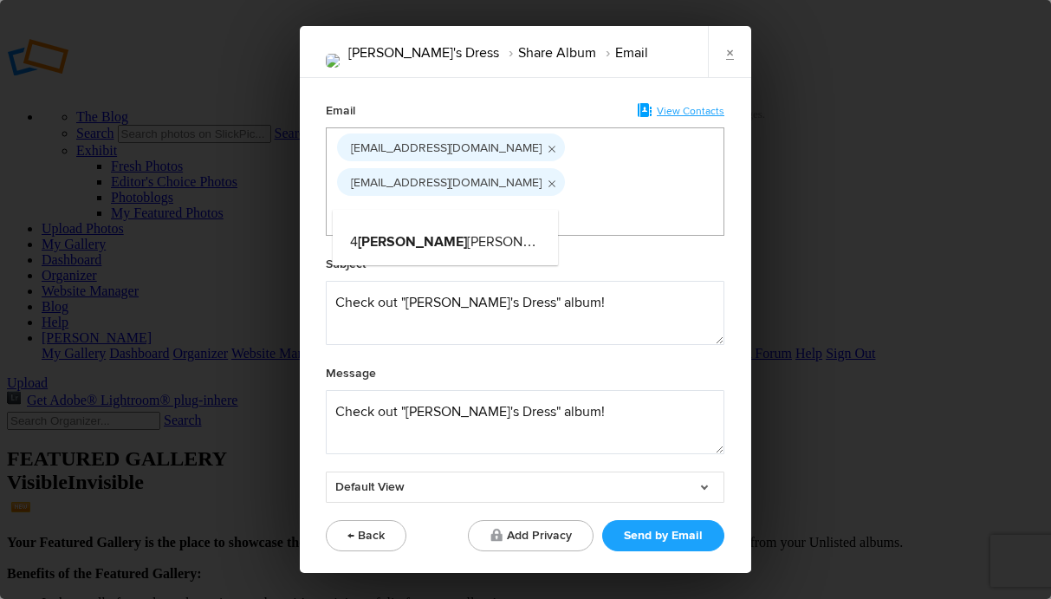
type input "[PERSON_NAME]"
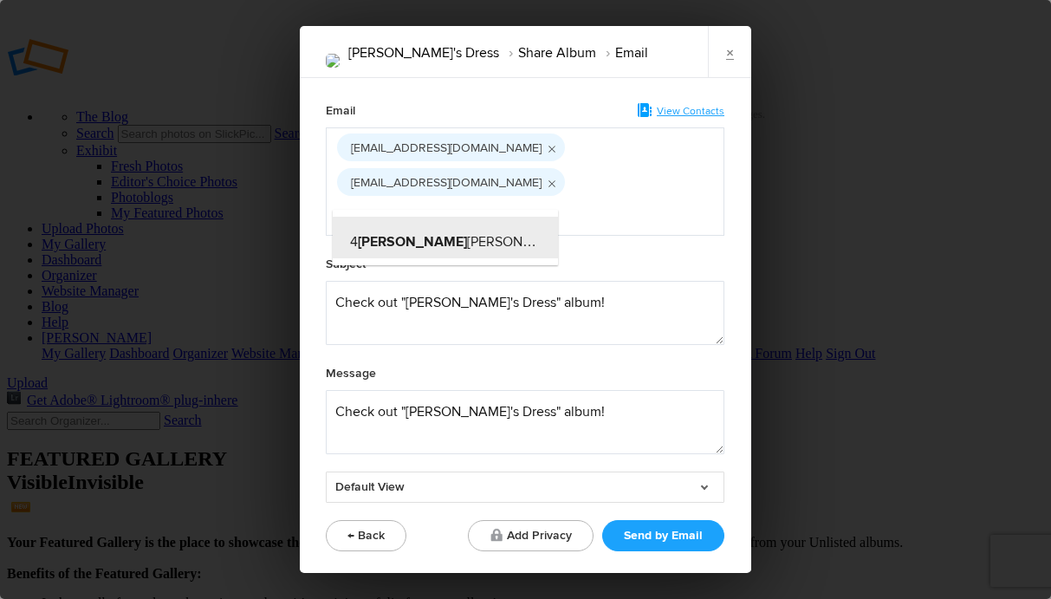
click at [410, 238] on span "4 laura [EMAIL_ADDRESS][DOMAIN_NAME]" at bounding box center [571, 241] width 443 height 17
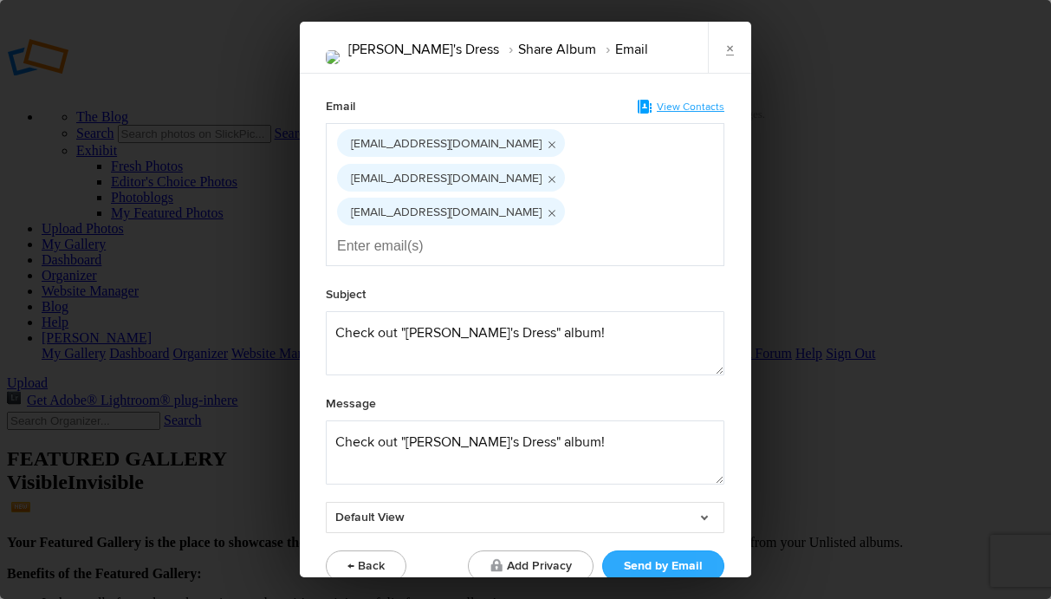
click at [656, 550] on button "Send by Email" at bounding box center [663, 565] width 122 height 31
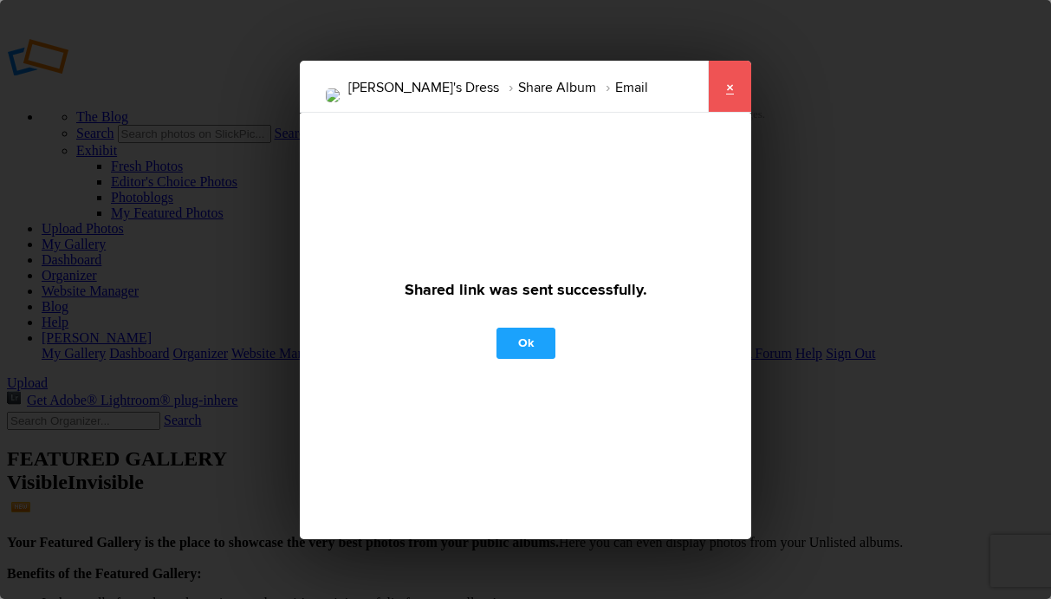
click at [730, 87] on link "×" at bounding box center [729, 87] width 43 height 52
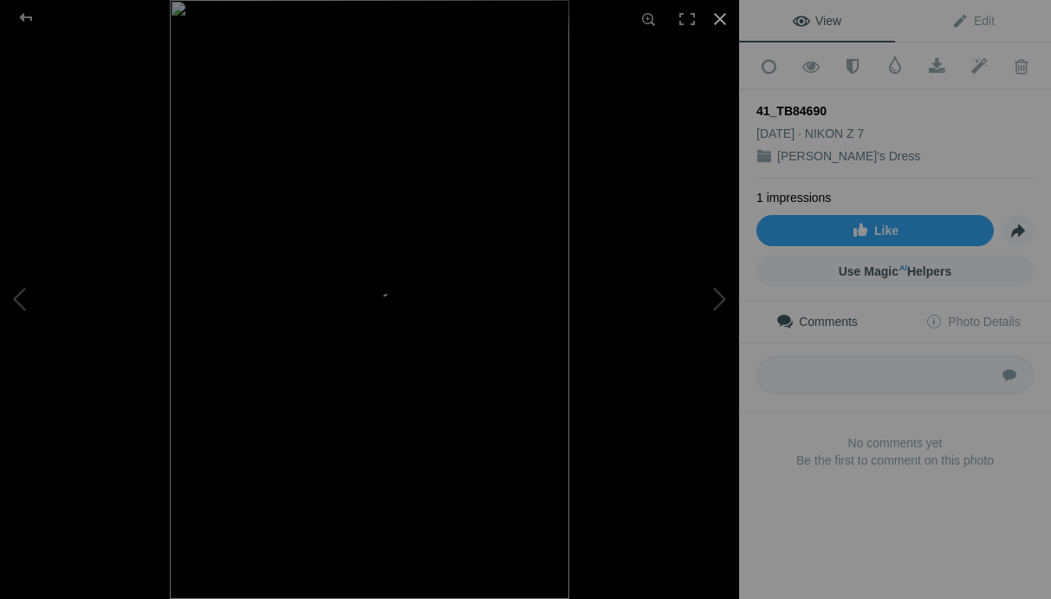
click at [725, 17] on div at bounding box center [720, 19] width 38 height 38
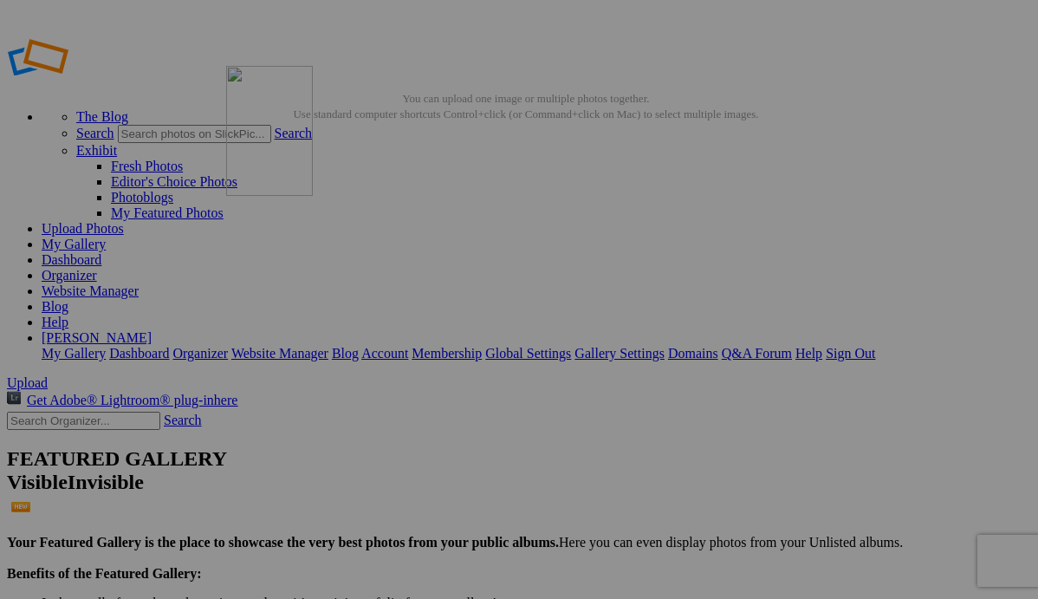
drag, startPoint x: 518, startPoint y: 277, endPoint x: 475, endPoint y: 190, distance: 96.9
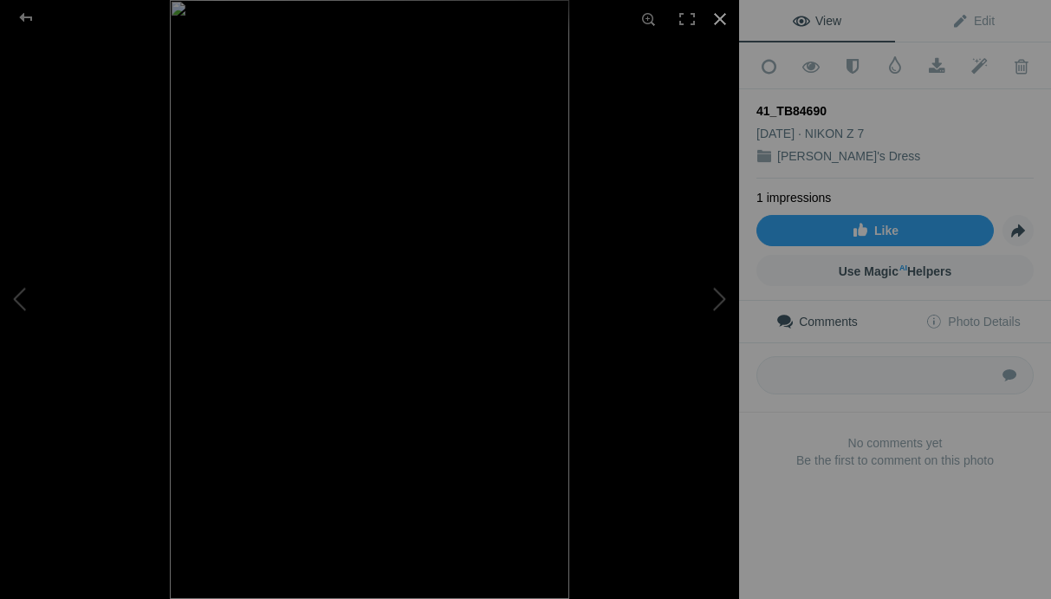
click at [723, 19] on div at bounding box center [720, 19] width 38 height 38
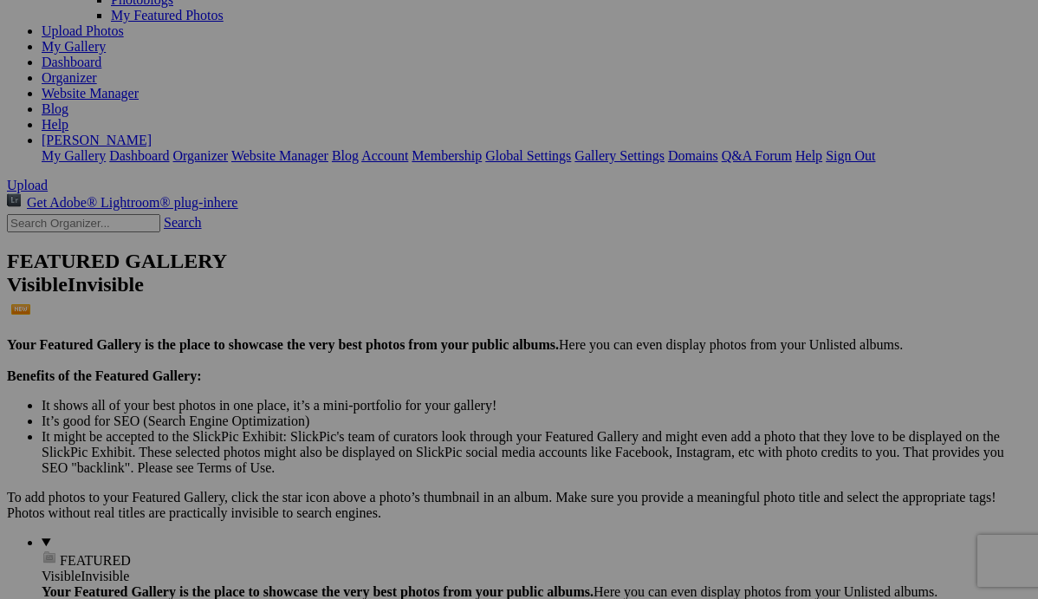
scroll to position [260, 0]
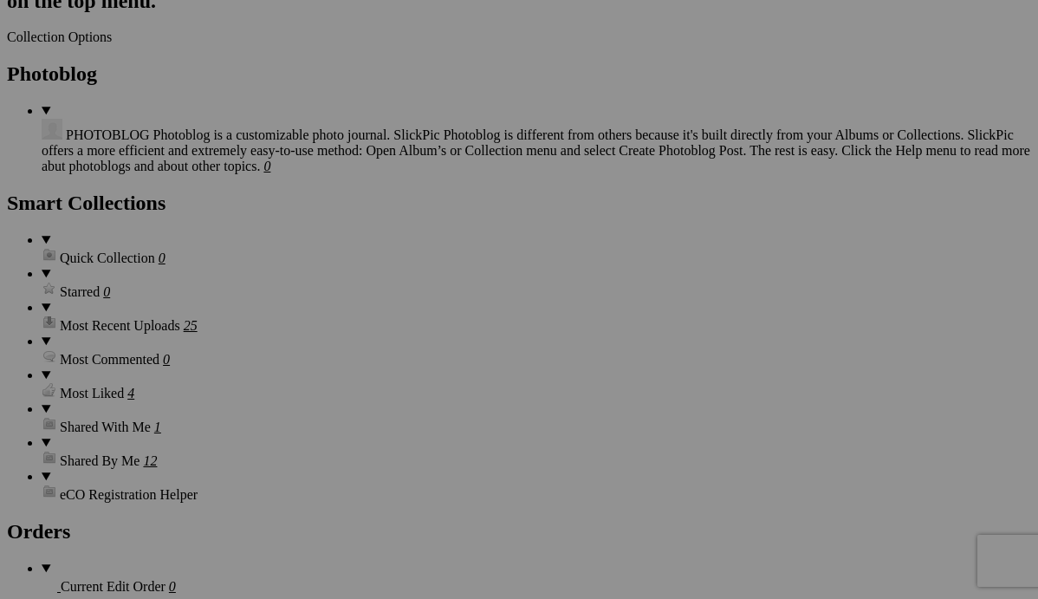
scroll to position [2498, 0]
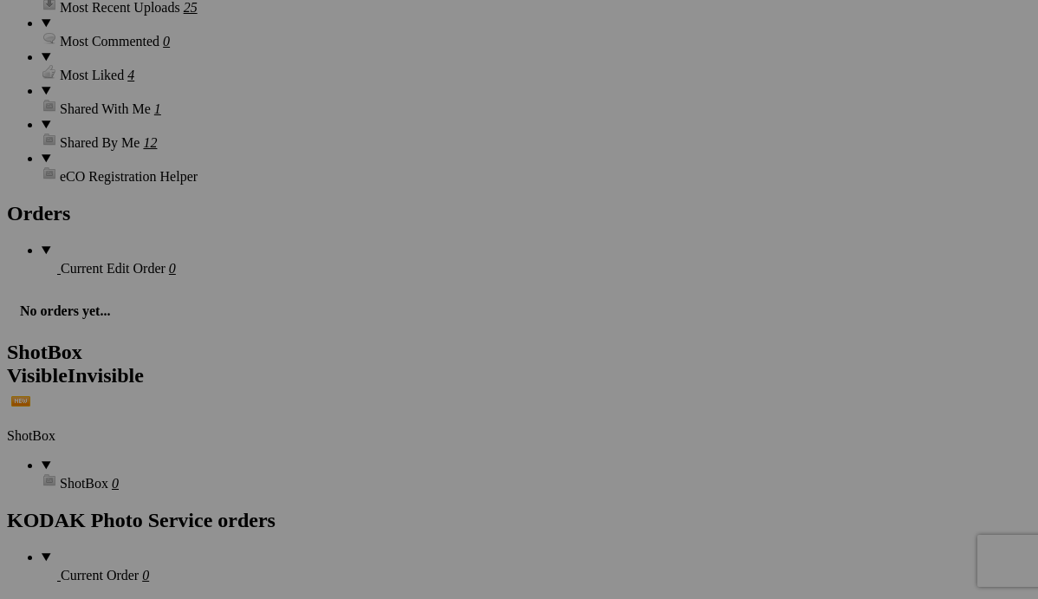
drag, startPoint x: 516, startPoint y: 90, endPoint x: 777, endPoint y: 330, distance: 354.6
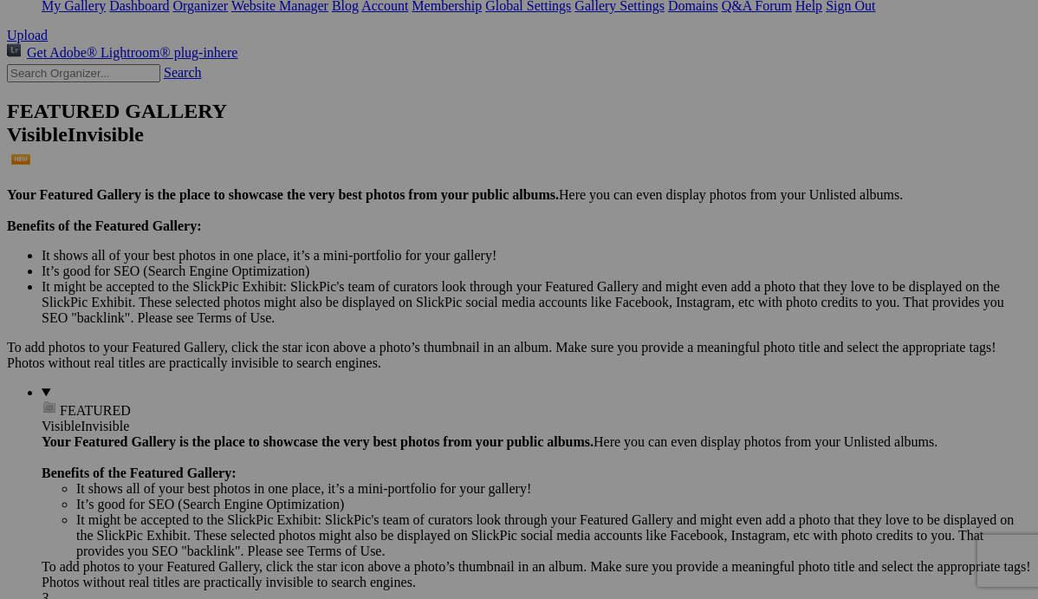
scroll to position [344, 0]
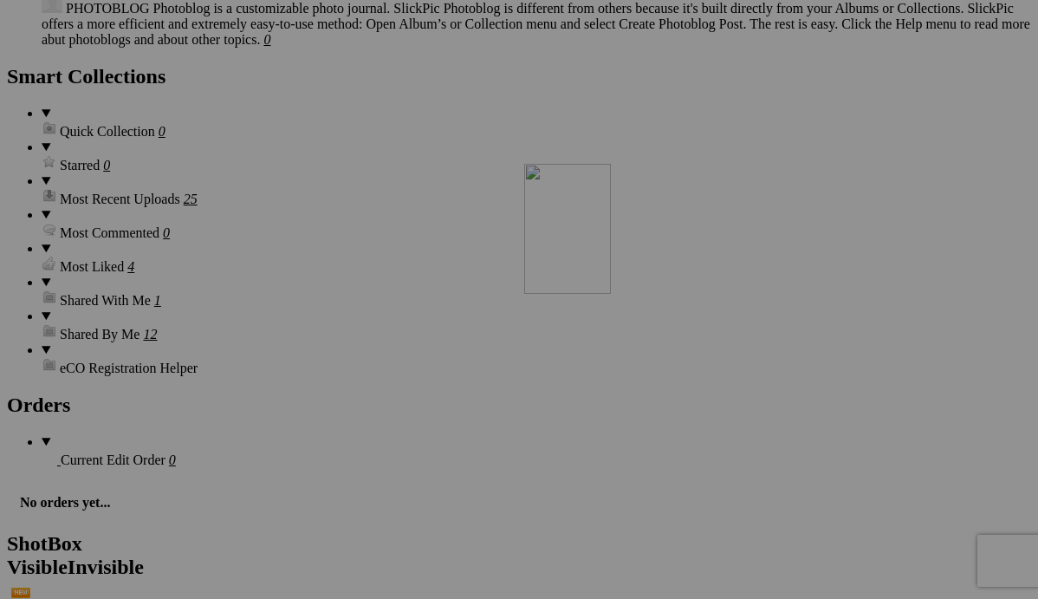
drag, startPoint x: 550, startPoint y: 160, endPoint x: 774, endPoint y: 313, distance: 270.7
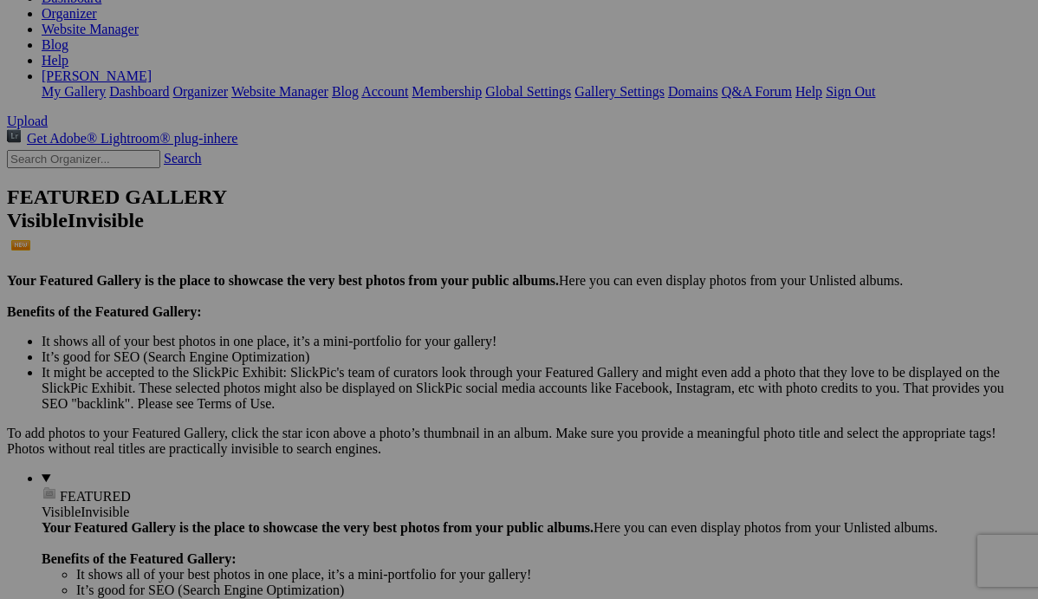
scroll to position [0, 0]
